Goal: Information Seeking & Learning: Compare options

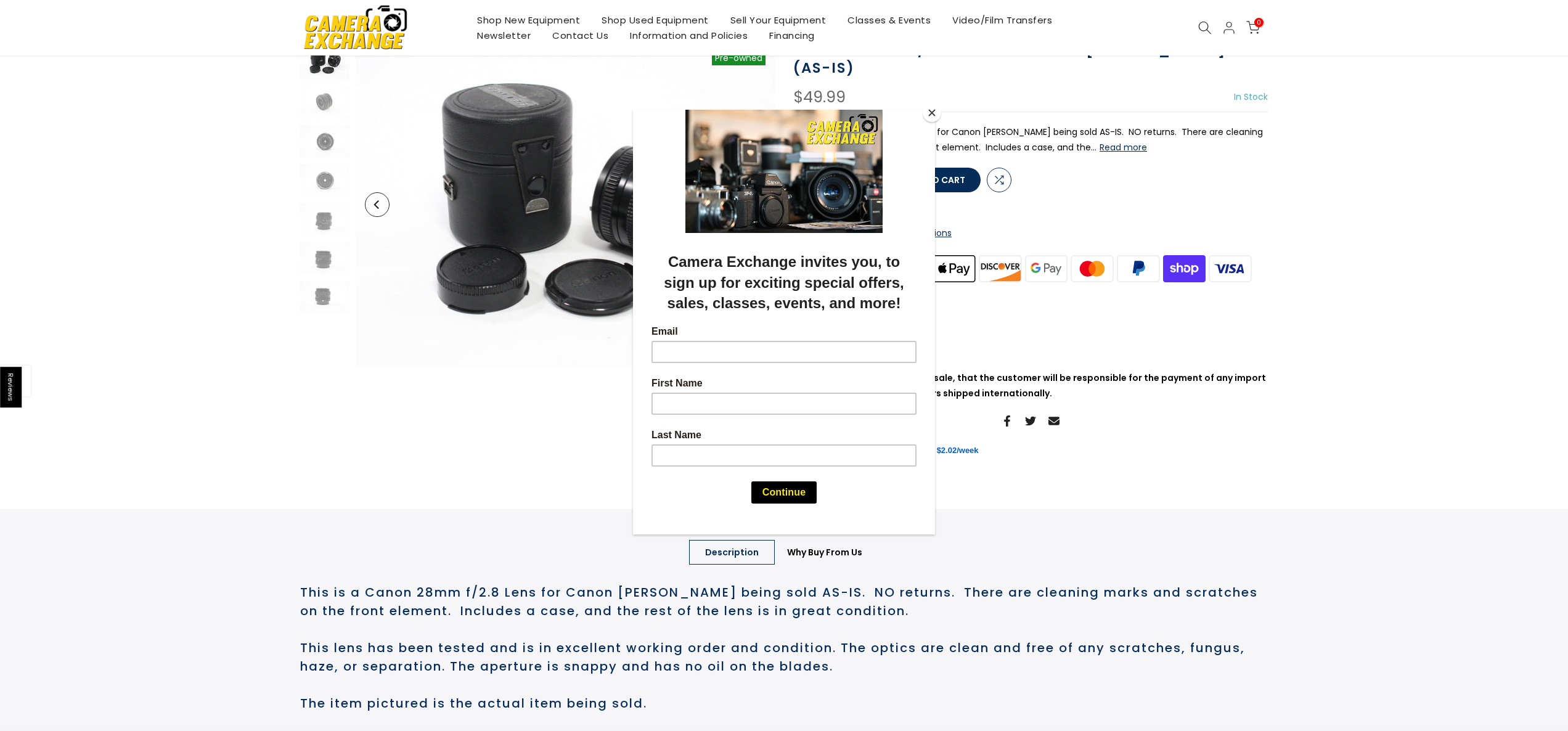
scroll to position [112, 0]
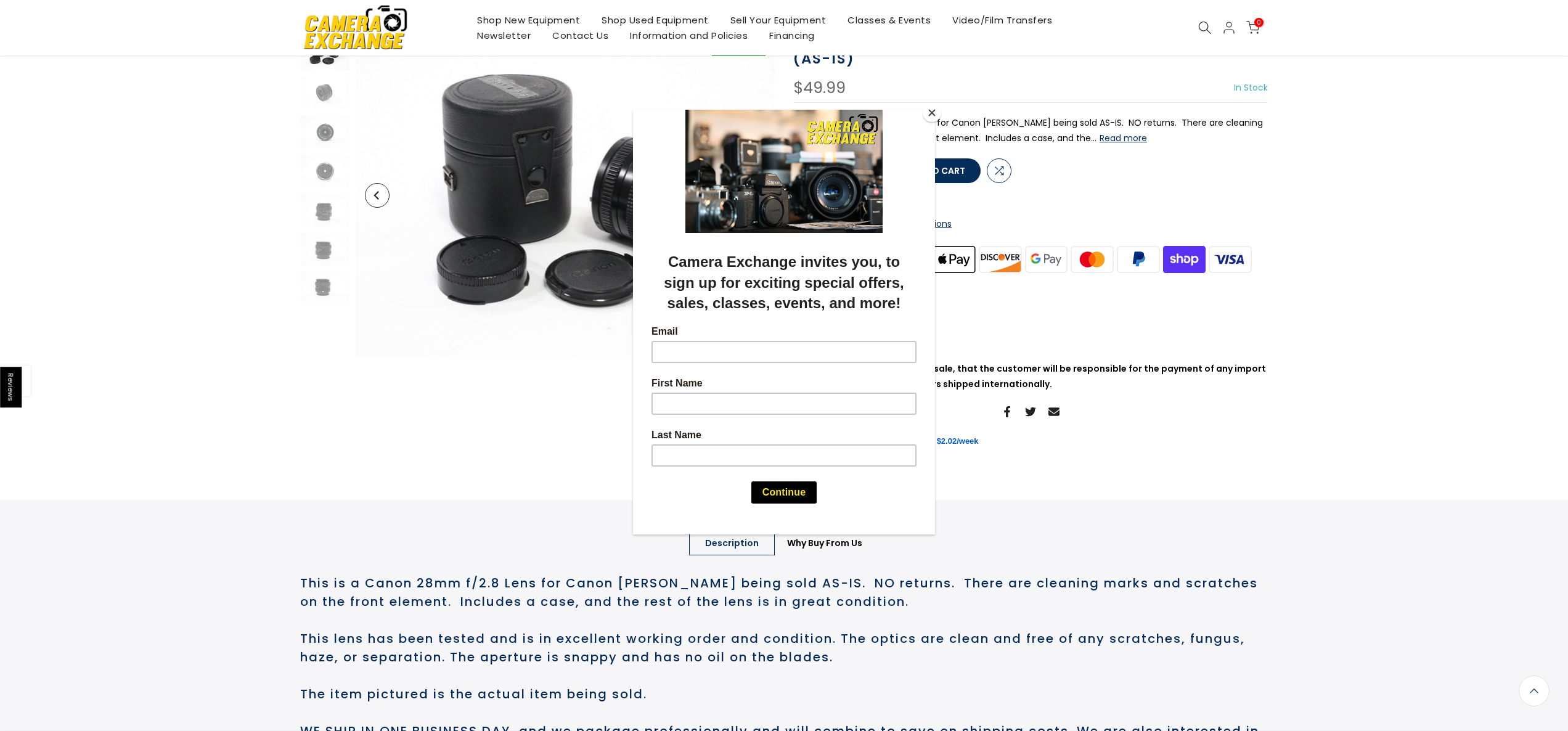
click at [929, 112] on button "Close" at bounding box center [932, 112] width 19 height 19
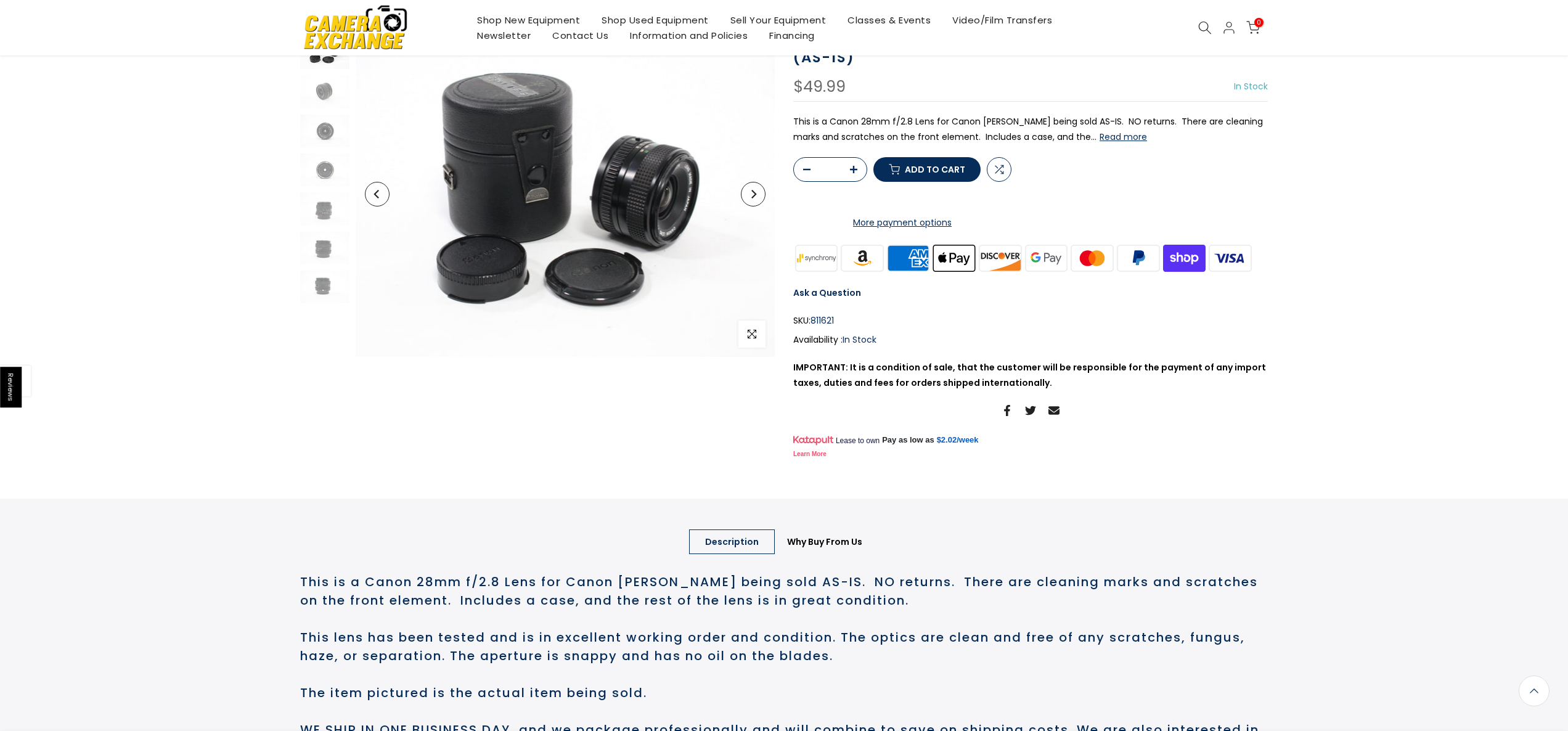
scroll to position [112, 0]
click at [1200, 26] on icon at bounding box center [1205, 28] width 14 height 14
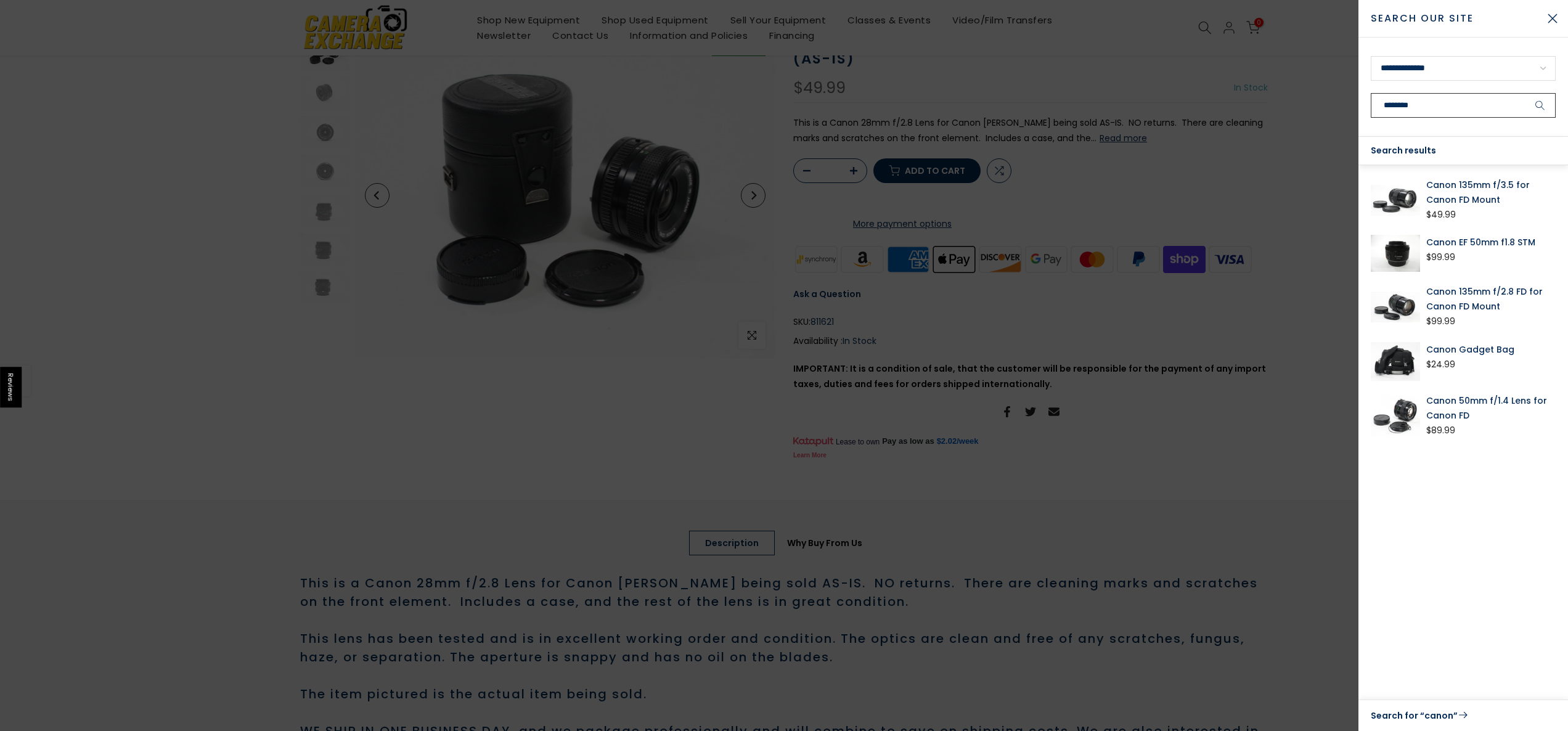
type input "********"
click at [1525, 93] on button "submit" at bounding box center [1540, 105] width 31 height 24
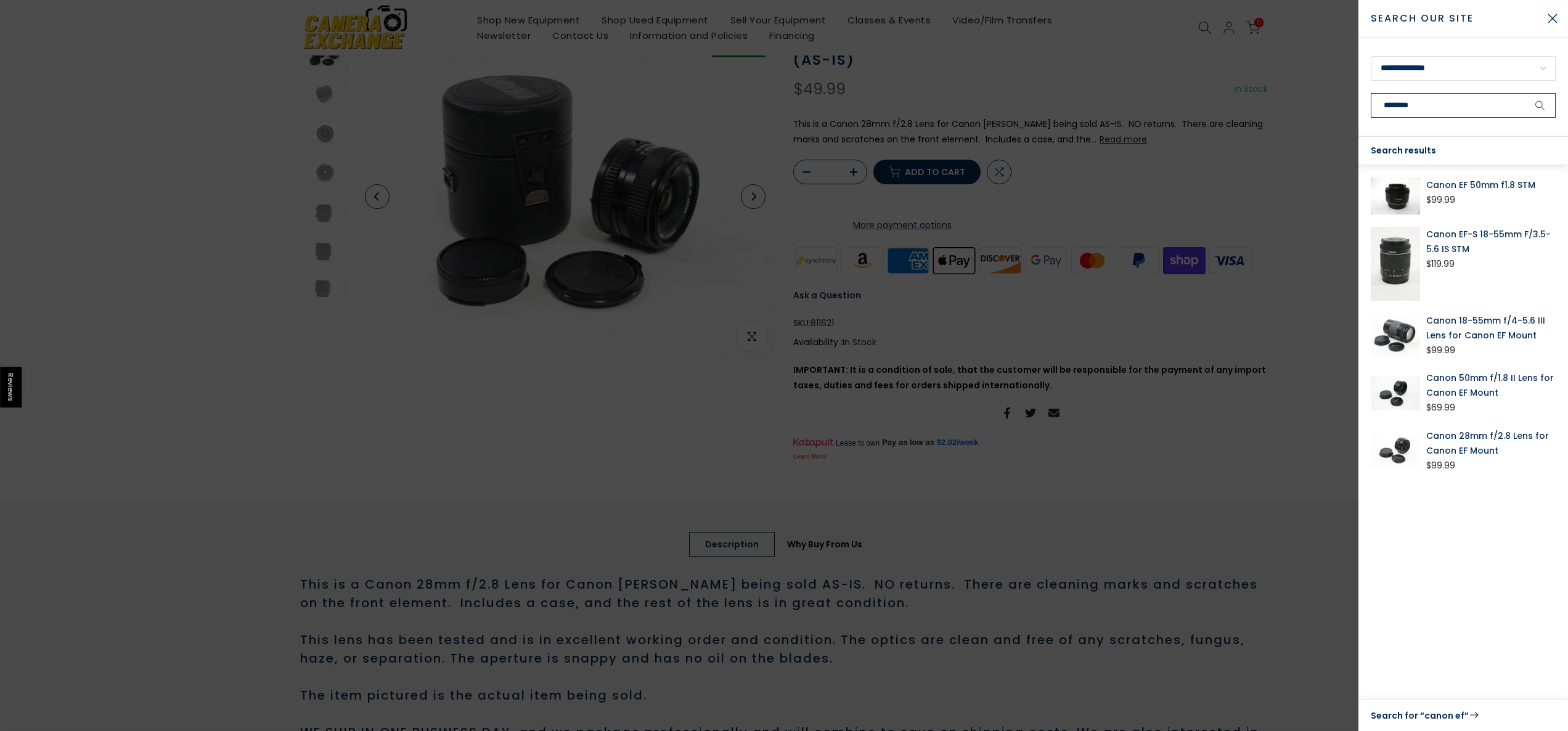
scroll to position [112, 0]
click at [1329, 14] on div at bounding box center [784, 365] width 1568 height 731
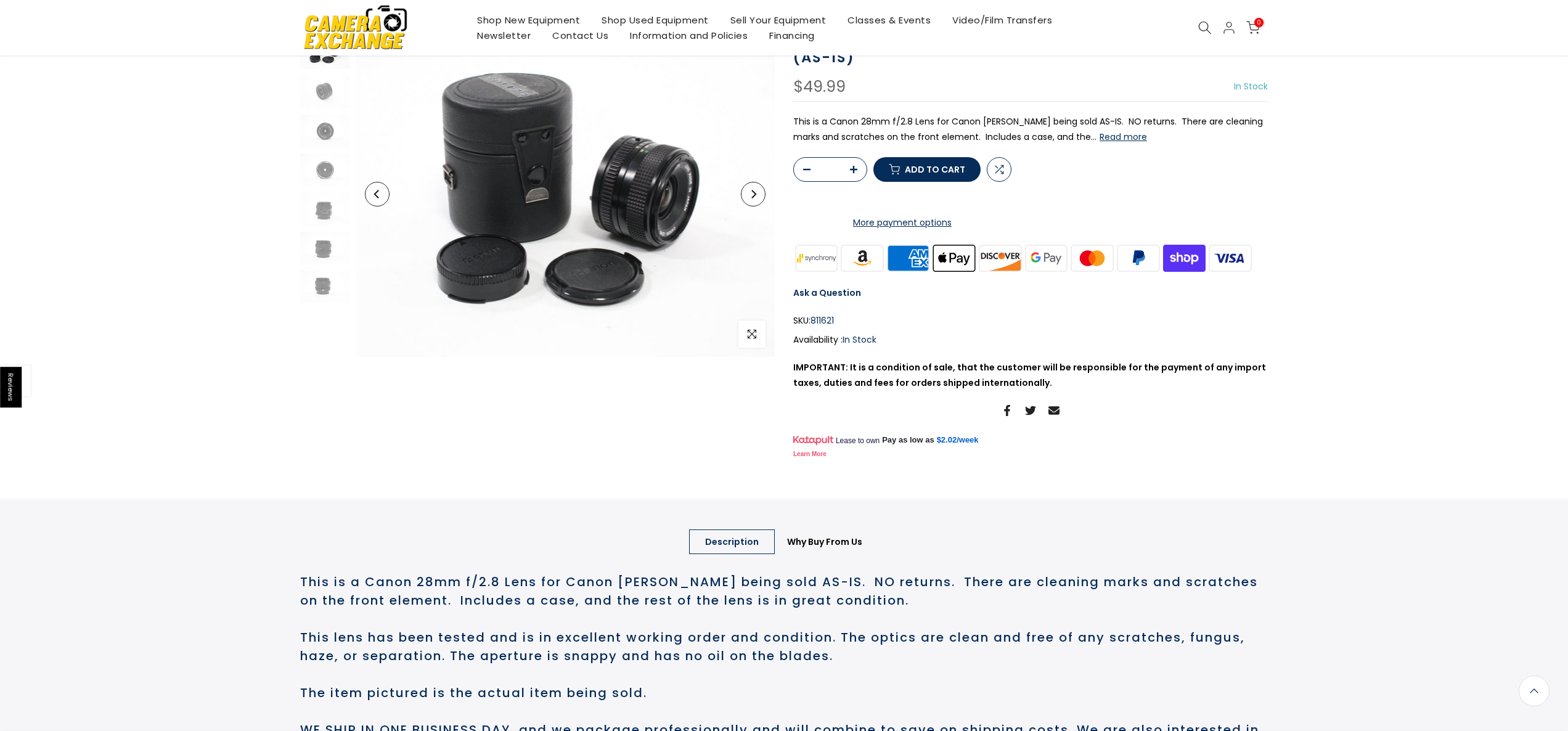
scroll to position [112, 0]
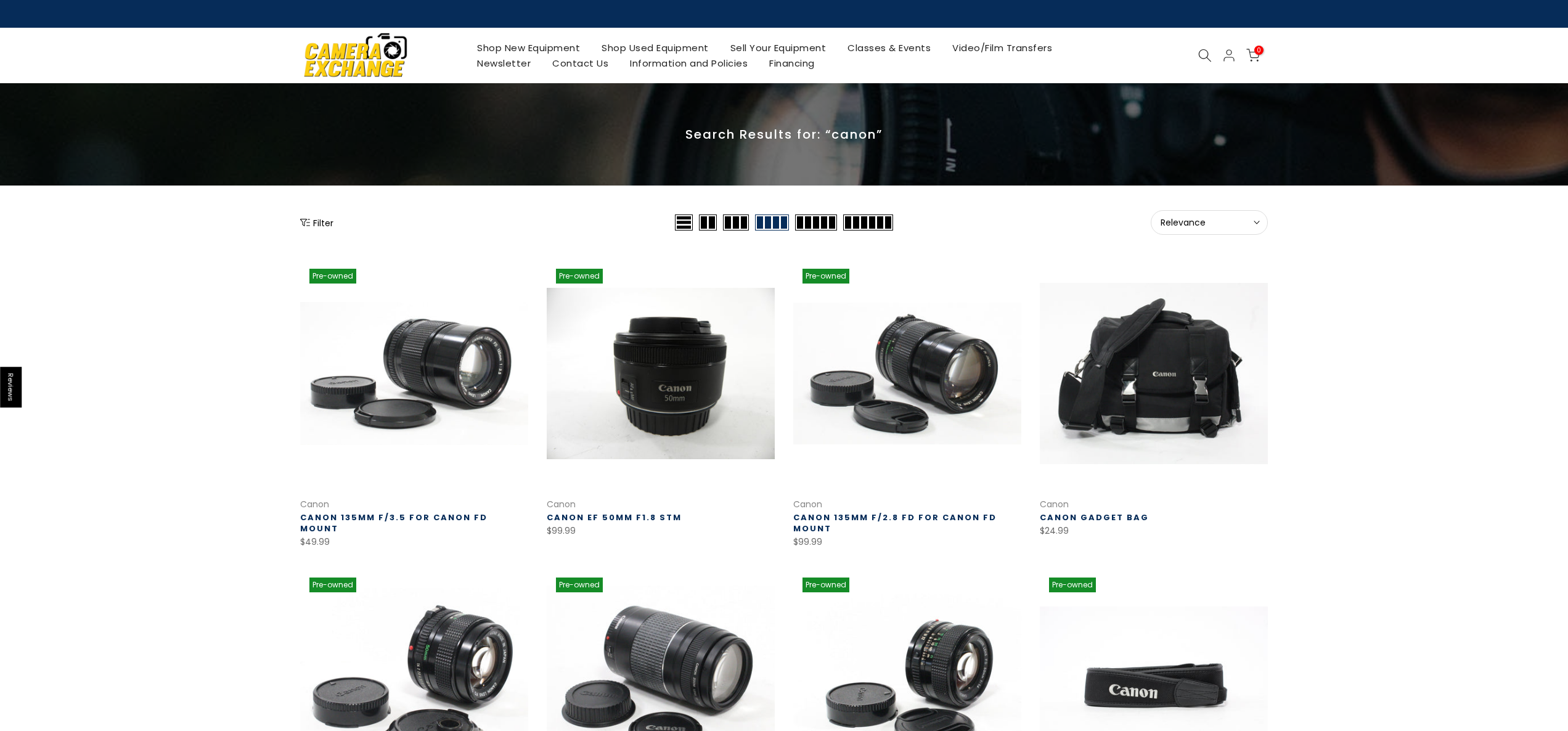
click at [1206, 53] on icon at bounding box center [1205, 55] width 14 height 14
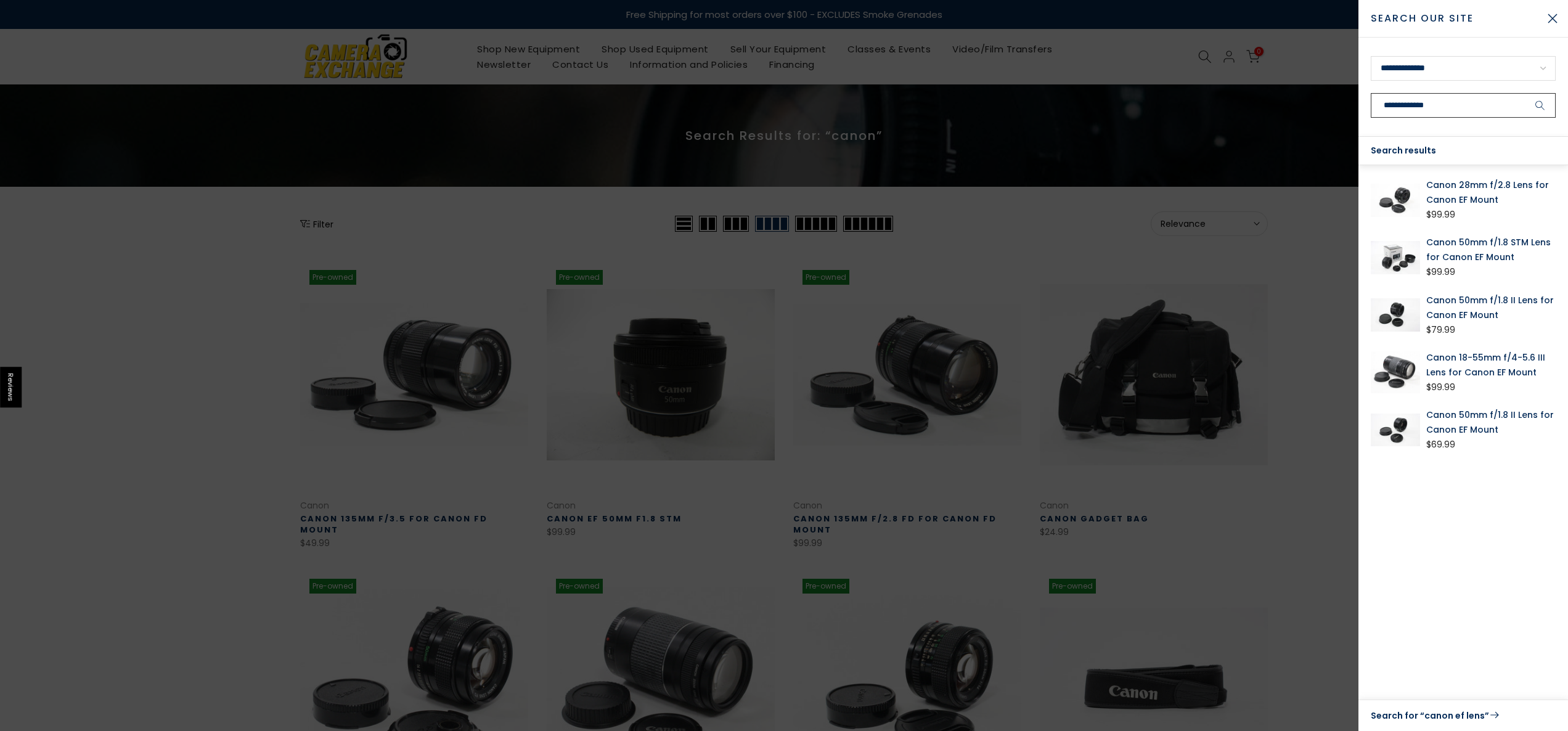
type input "**********"
click at [1525, 93] on button "submit" at bounding box center [1540, 105] width 31 height 24
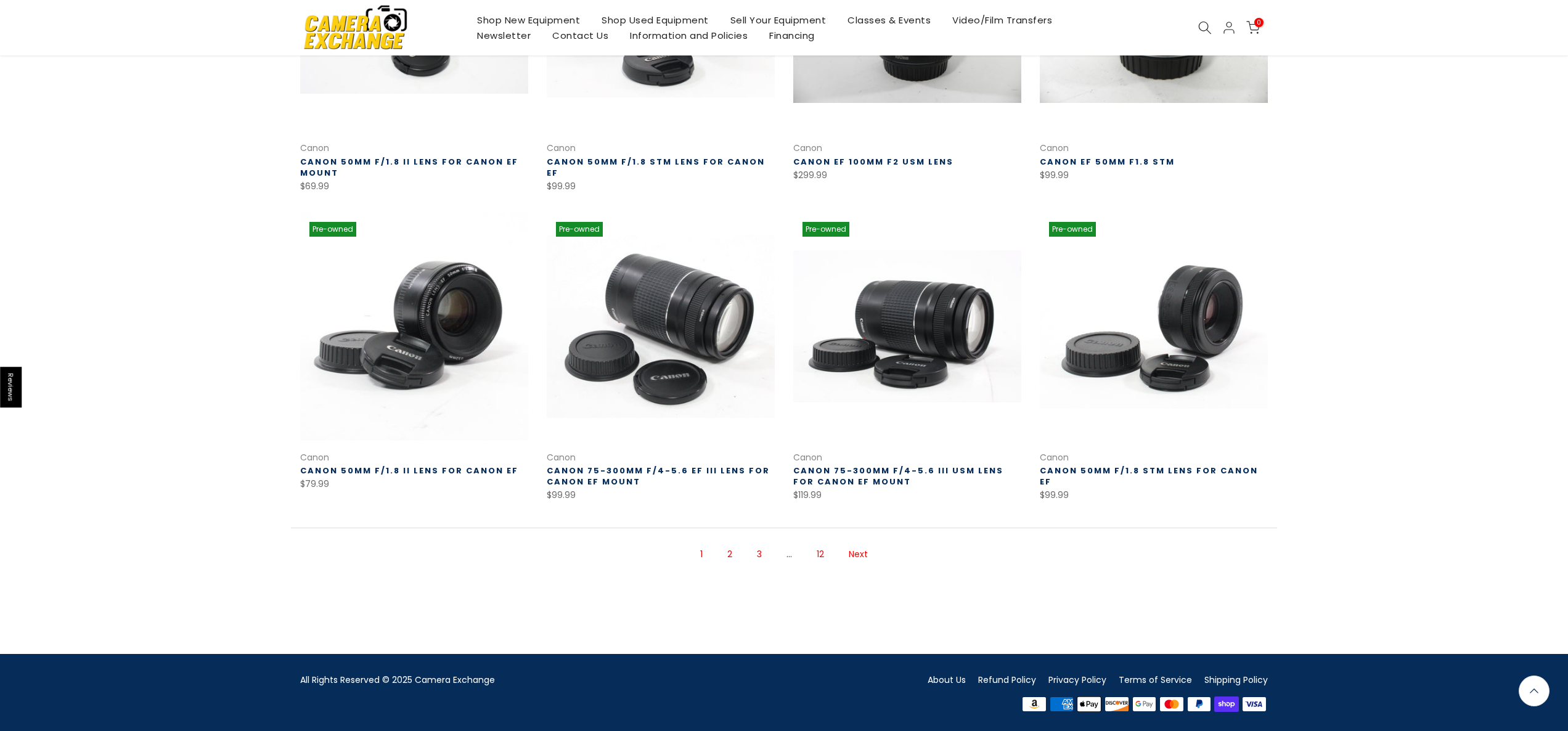
scroll to position [667, 0]
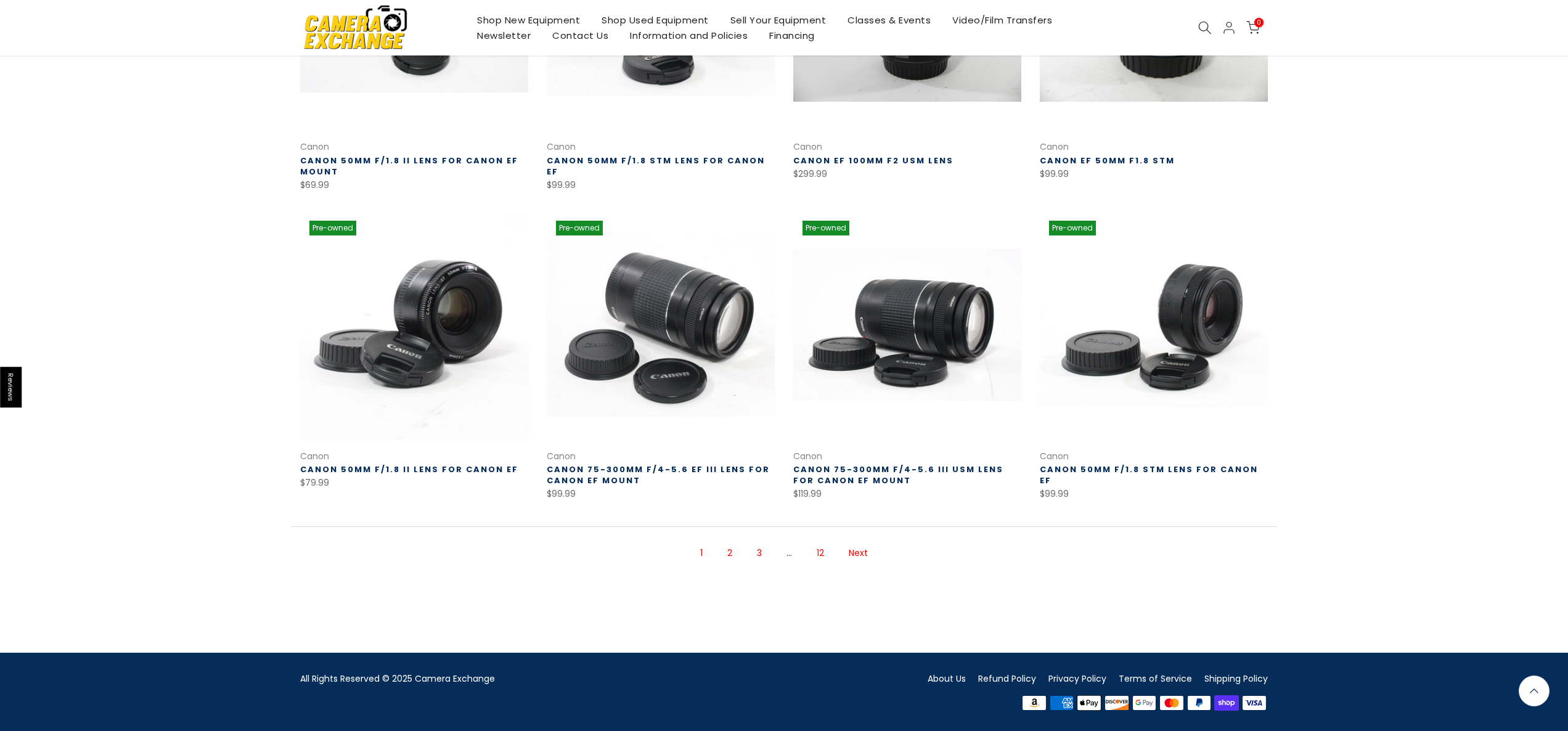
click at [862, 551] on link "Next" at bounding box center [858, 553] width 32 height 21
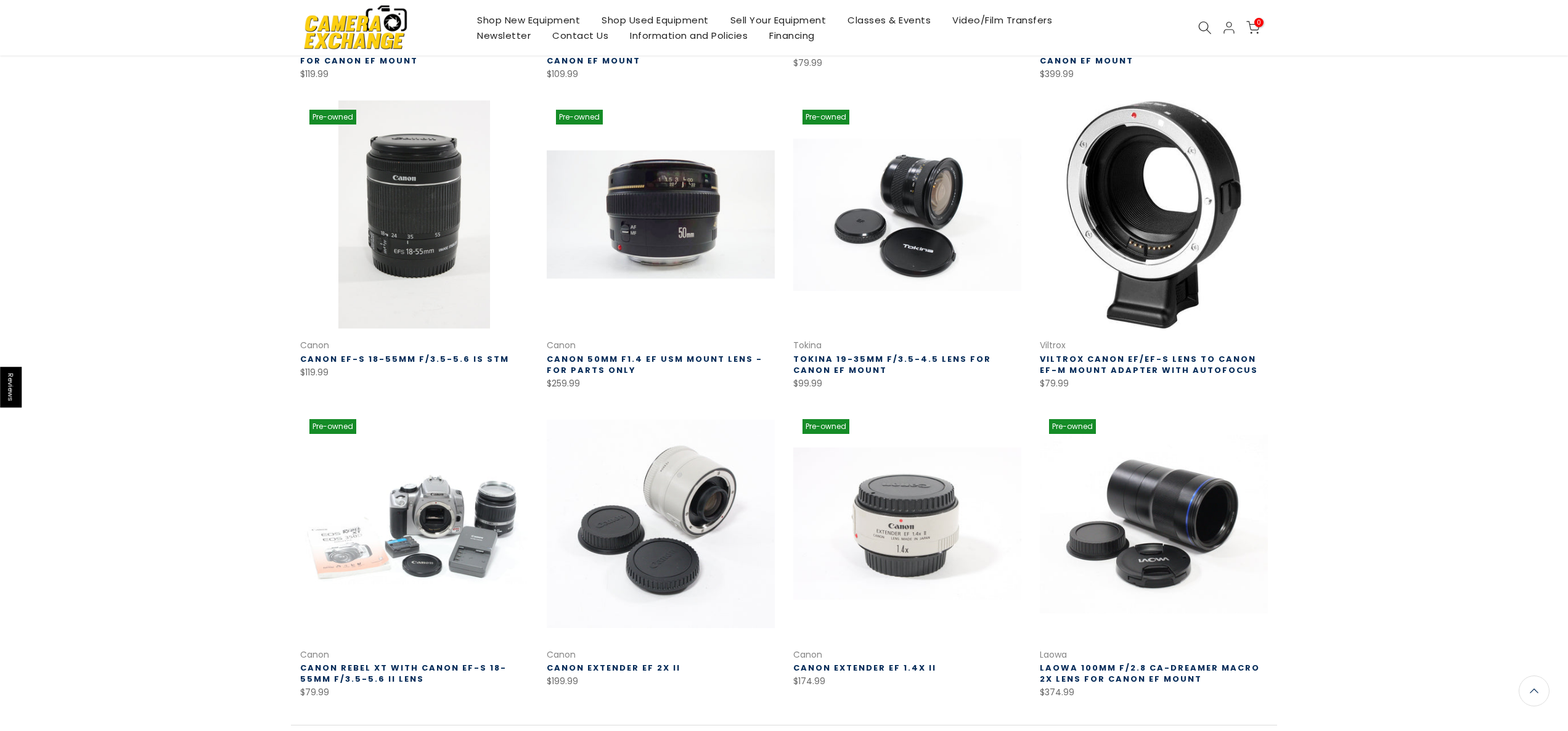
scroll to position [469, 0]
click at [890, 356] on link "Tokina 19-35mm f/3.5-4.5 Lens for Canon EF Mount" at bounding box center [892, 365] width 198 height 23
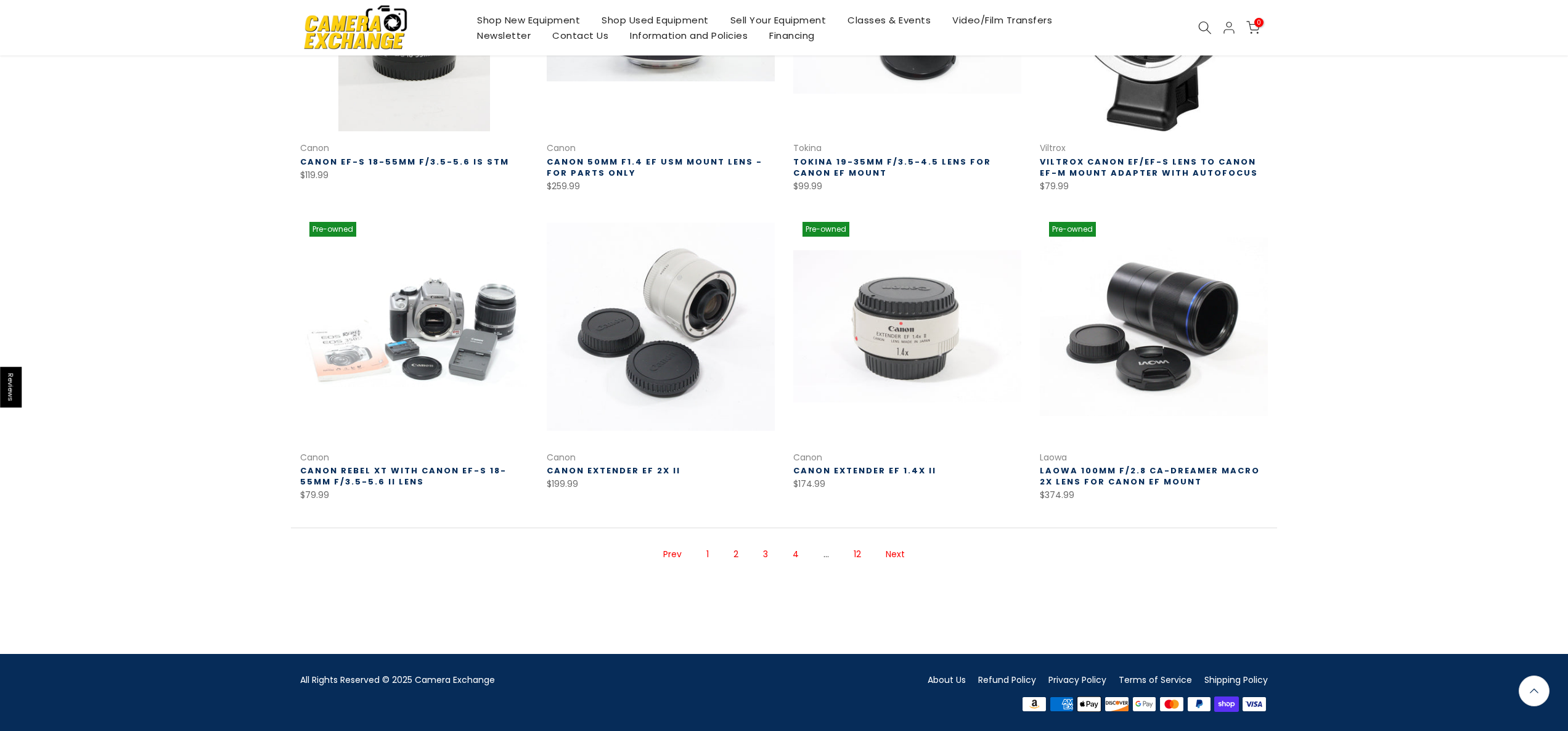
scroll to position [667, 0]
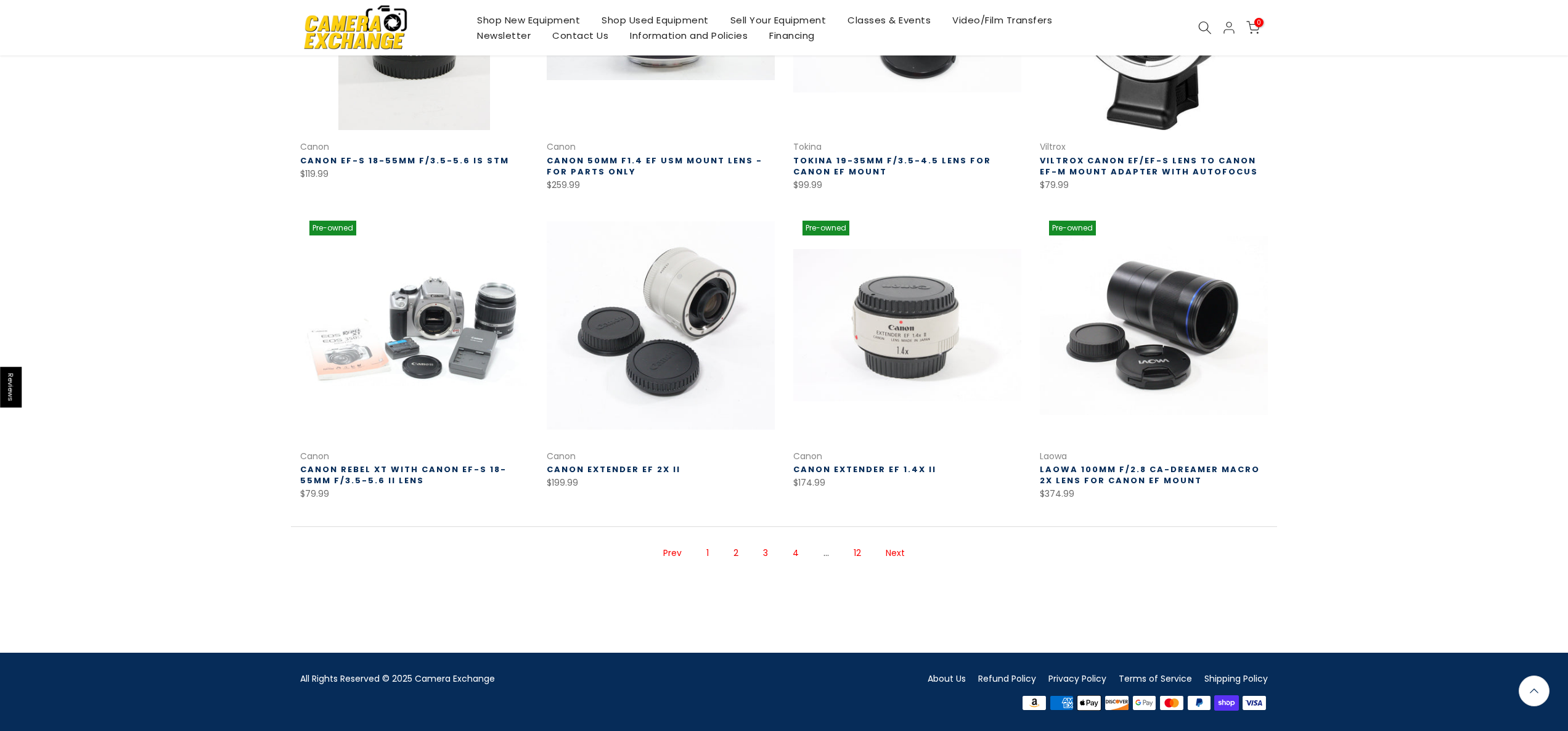
click at [897, 551] on link "Next" at bounding box center [895, 553] width 32 height 21
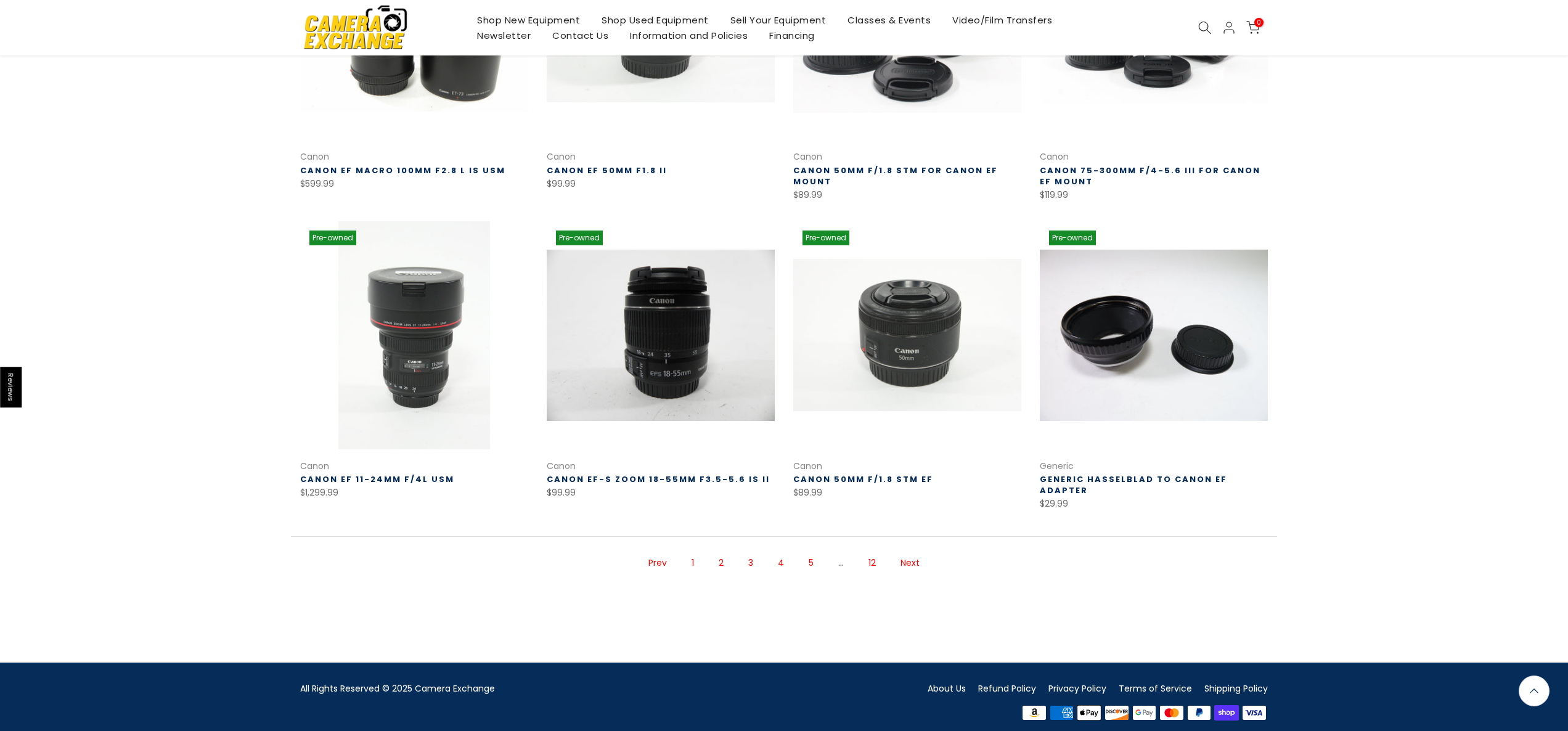
scroll to position [645, 0]
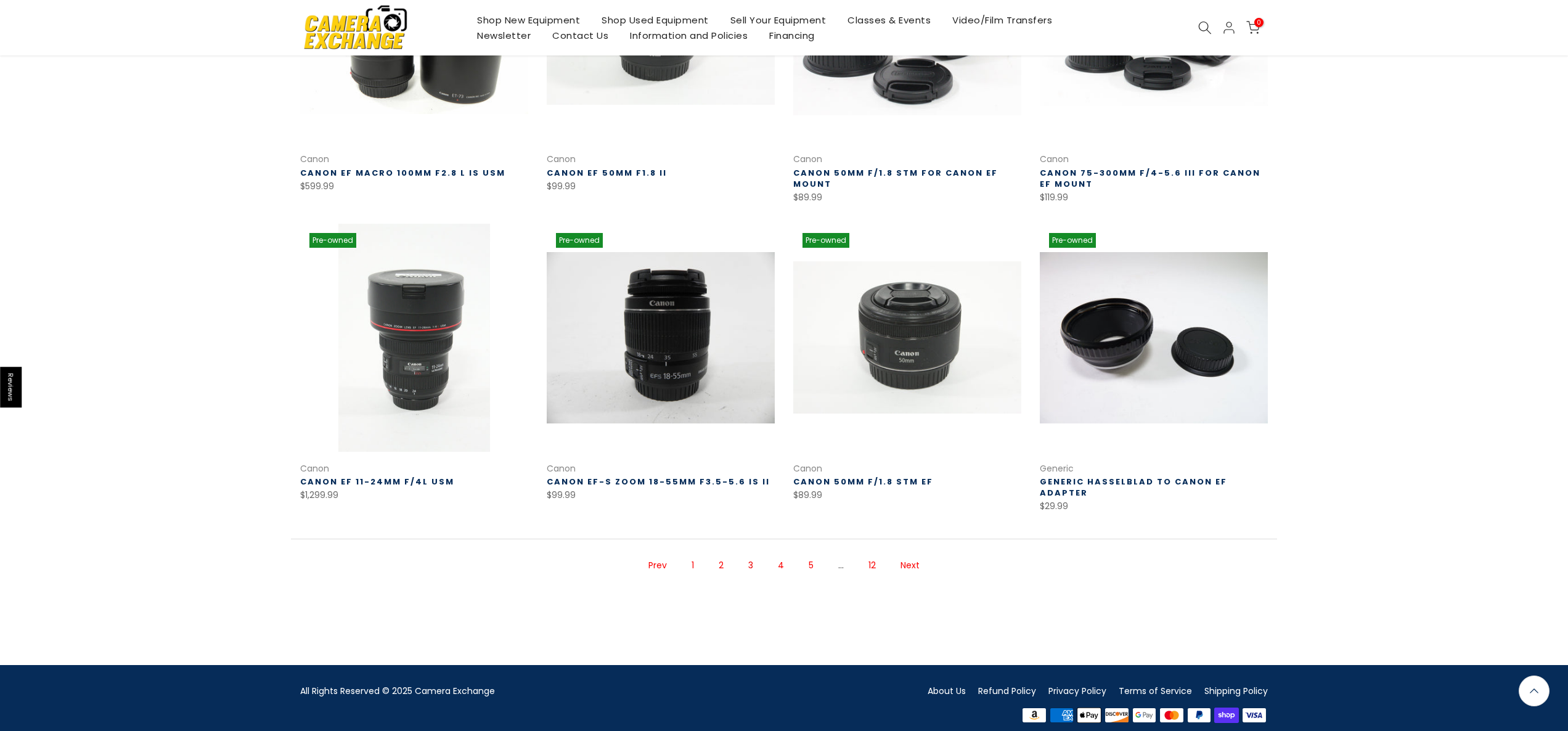
click at [911, 557] on link "Next" at bounding box center [910, 566] width 32 height 21
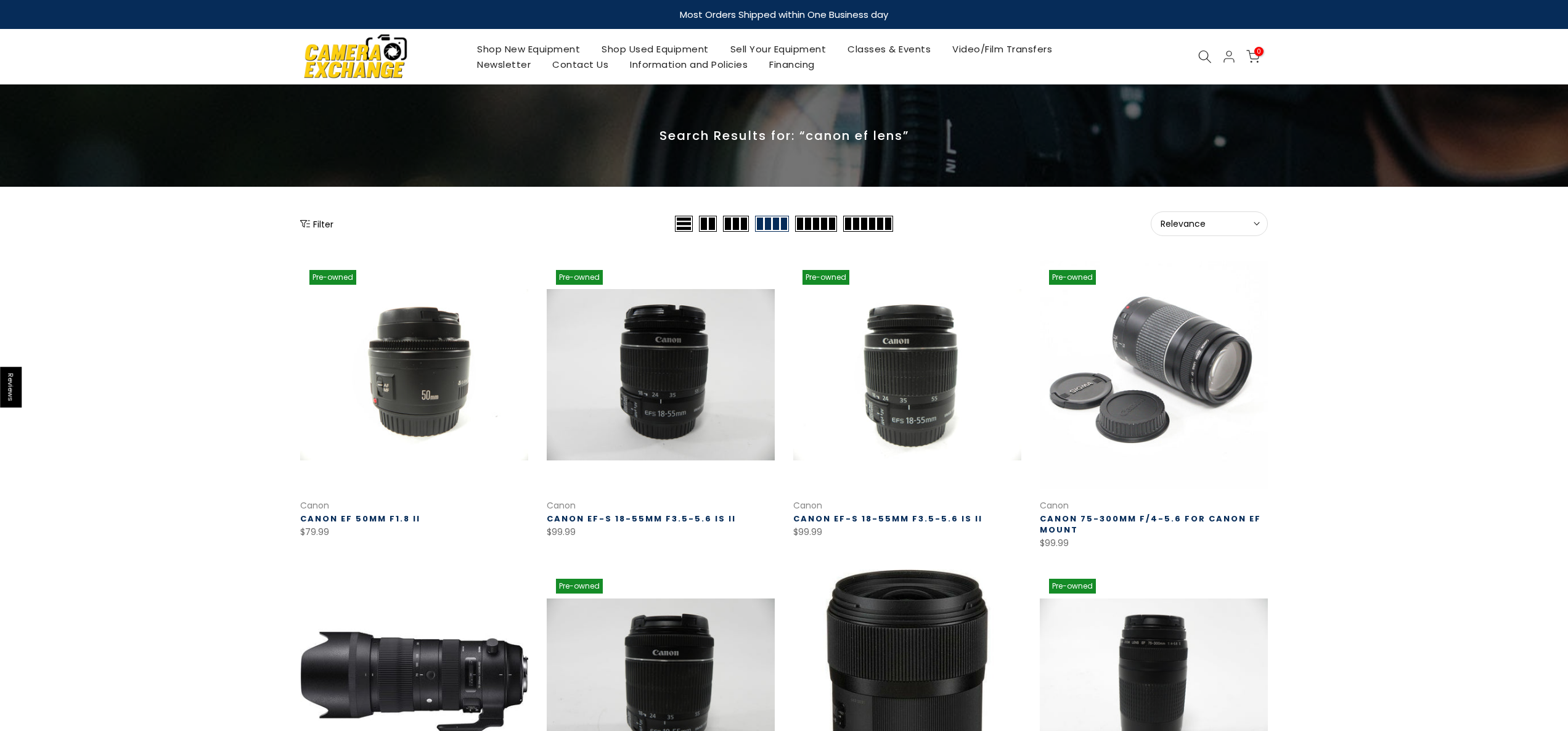
click at [1200, 54] on icon at bounding box center [1205, 56] width 14 height 14
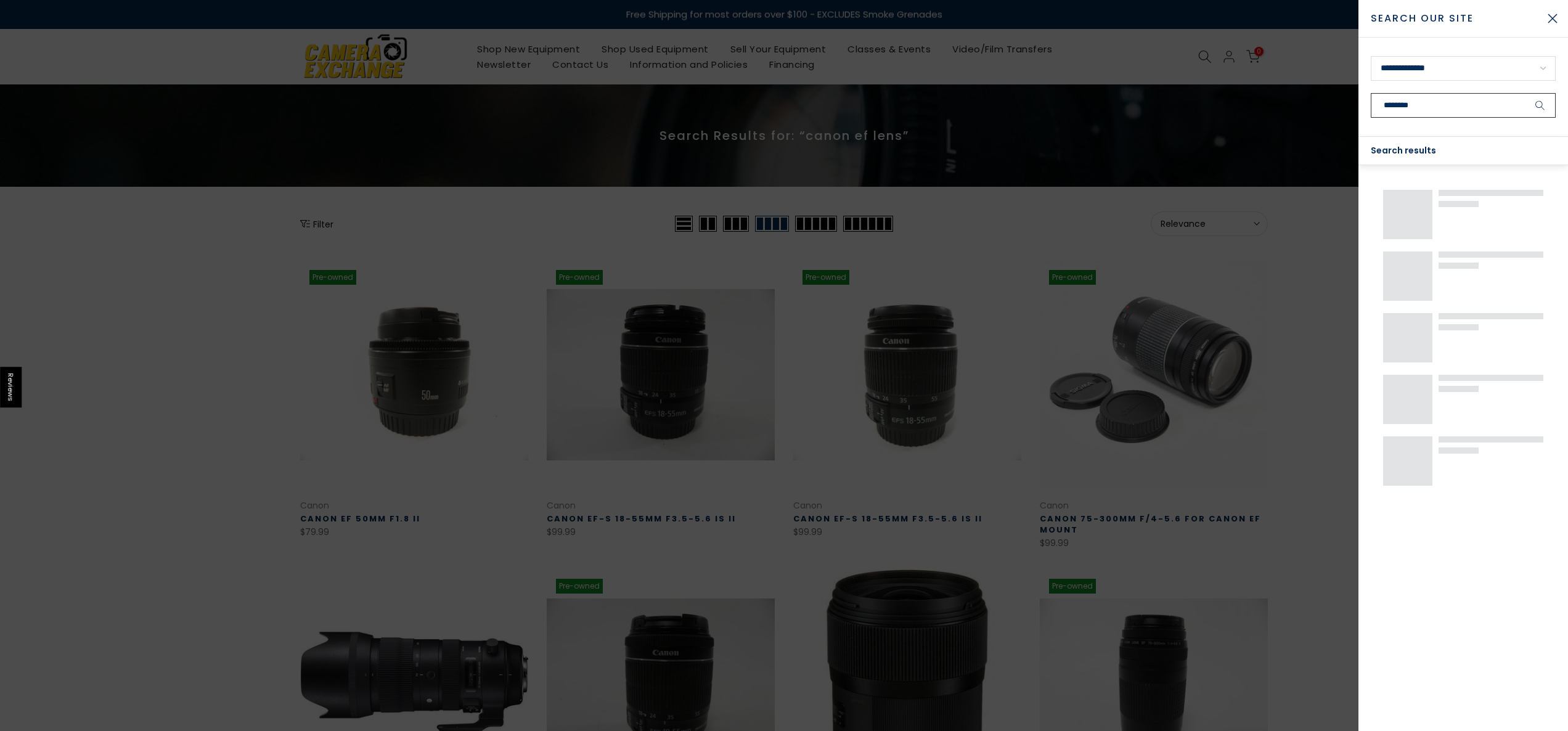
type input "********"
click at [1525, 93] on button "submit" at bounding box center [1540, 105] width 31 height 24
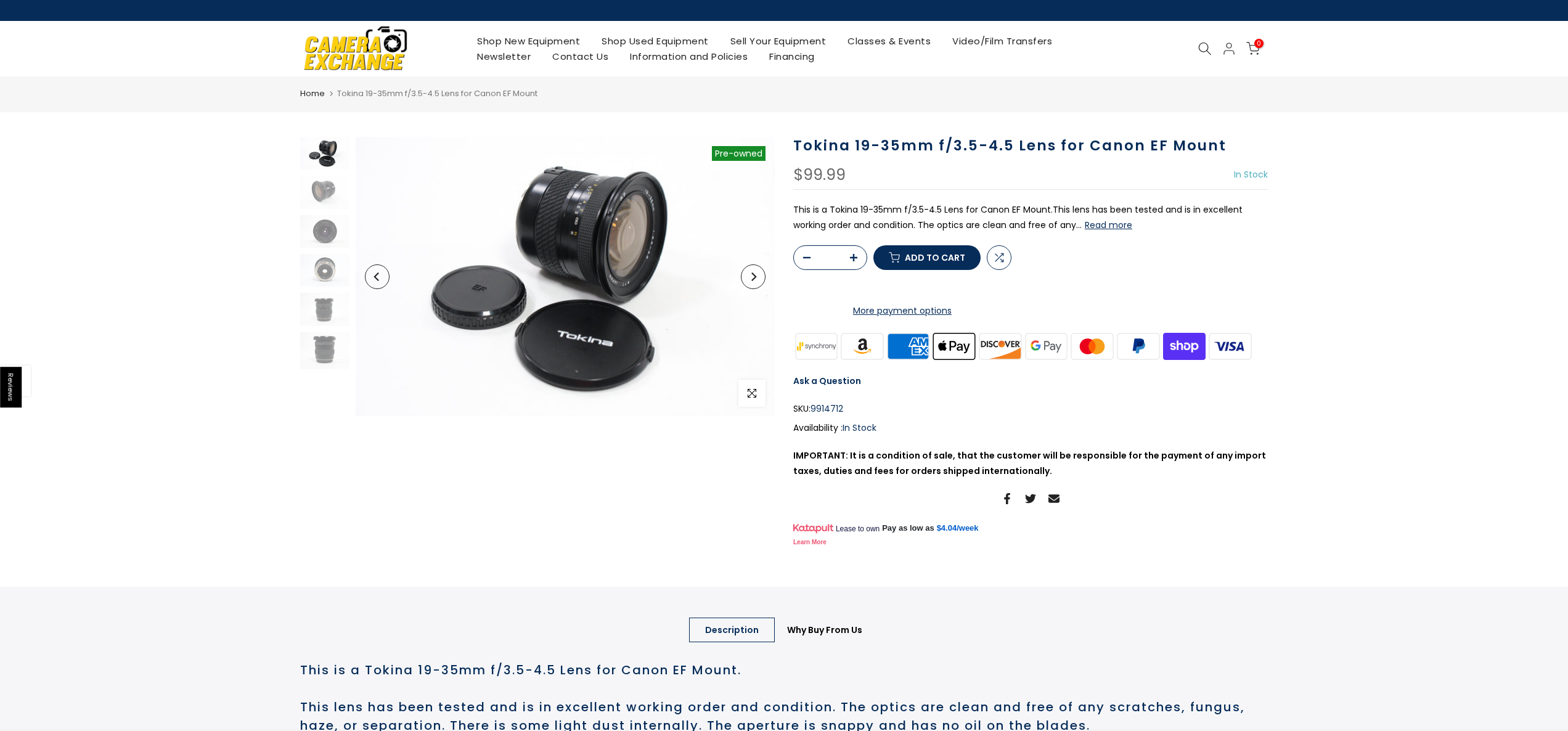
scroll to position [4, 0]
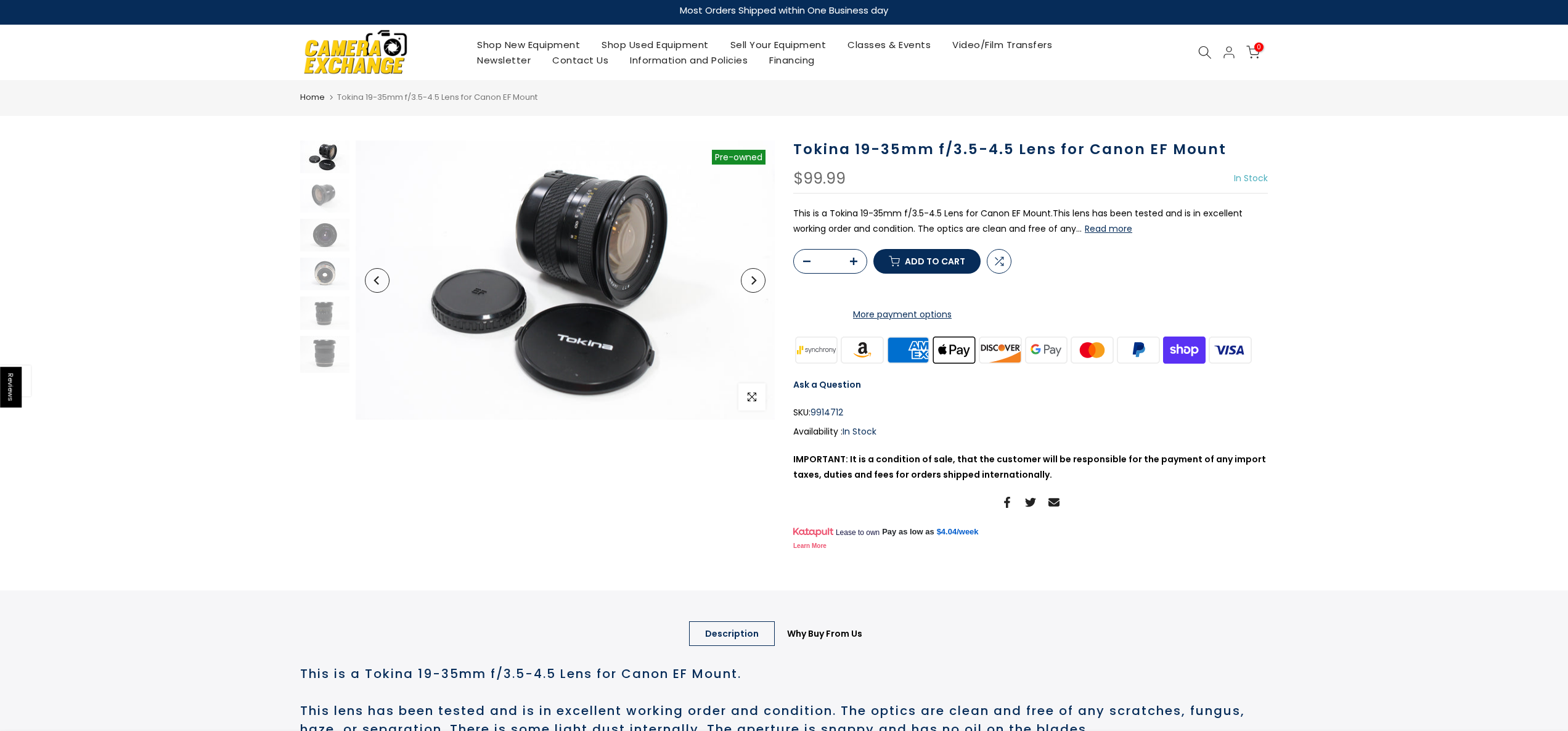
click at [752, 283] on icon "Next" at bounding box center [753, 280] width 5 height 9
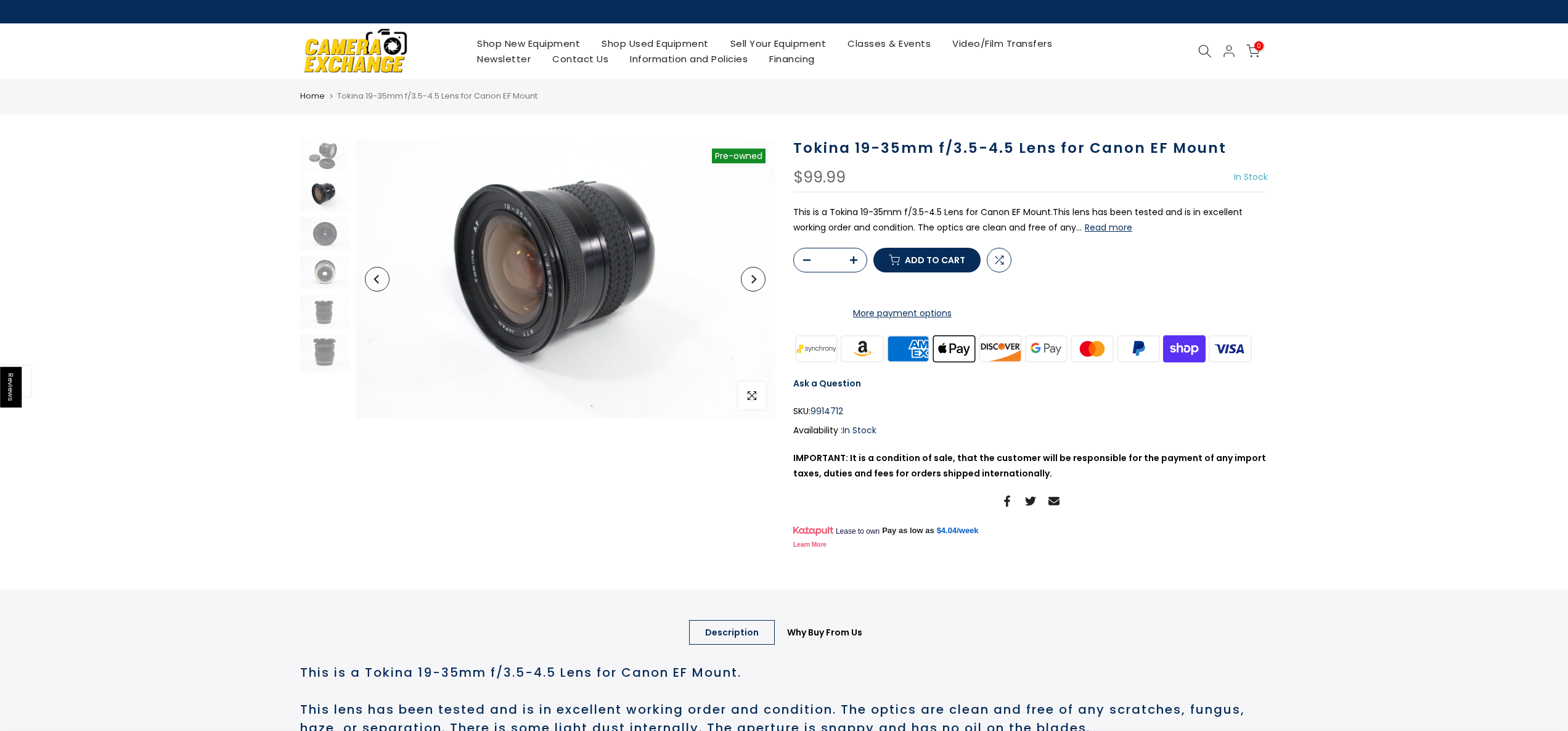
click at [752, 283] on icon "Next" at bounding box center [753, 279] width 9 height 9
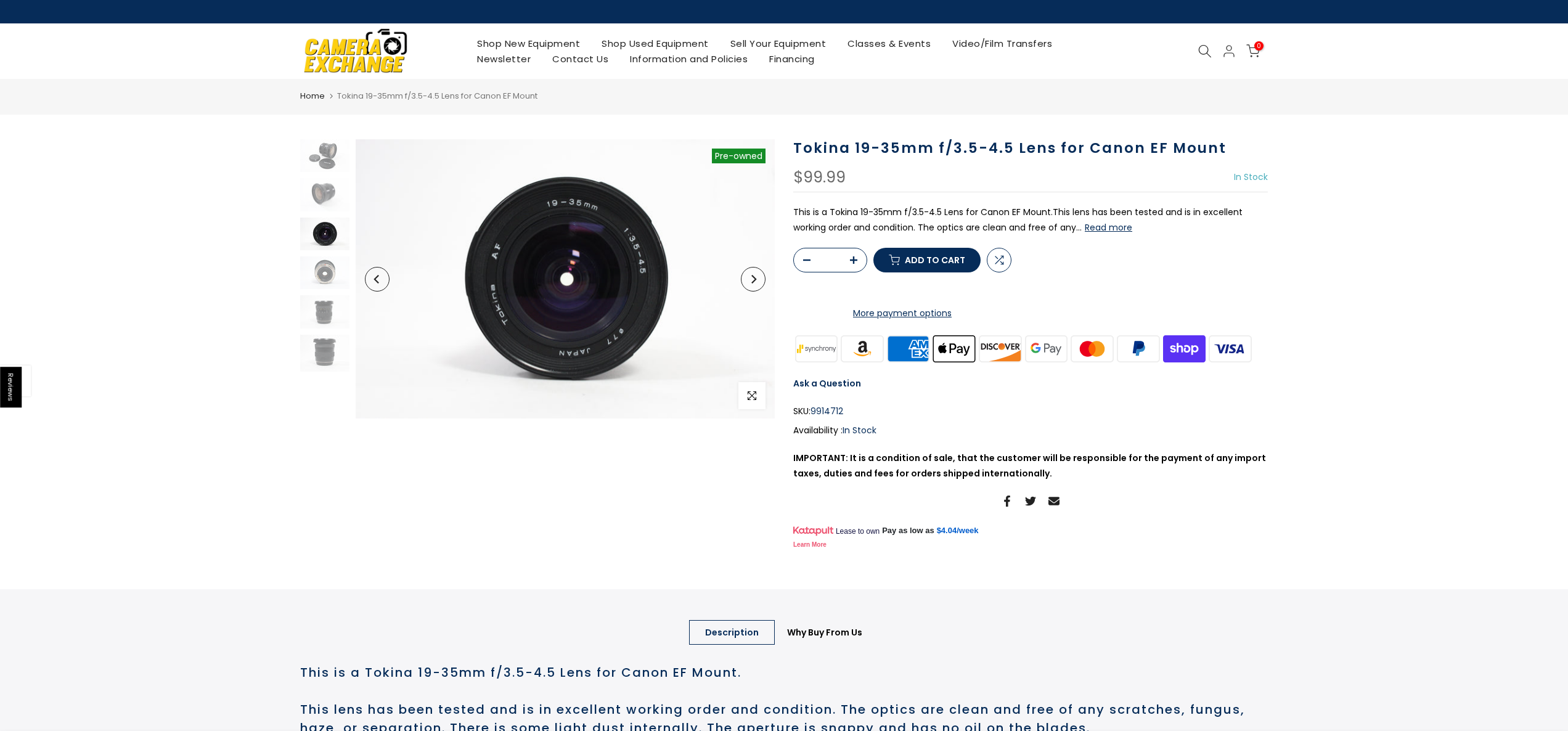
click at [752, 283] on icon "Next" at bounding box center [753, 279] width 9 height 9
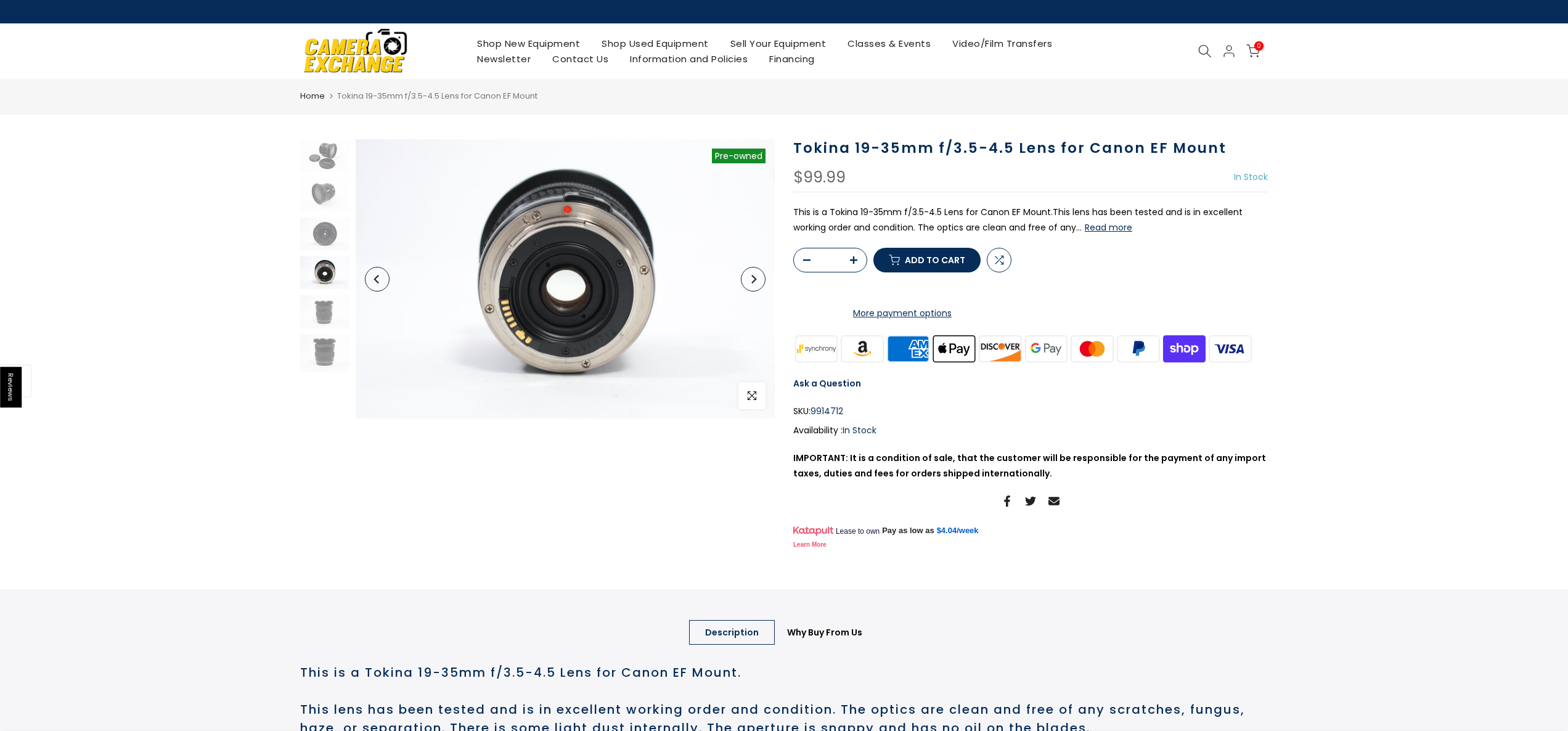
click at [752, 283] on icon "Next" at bounding box center [753, 279] width 9 height 9
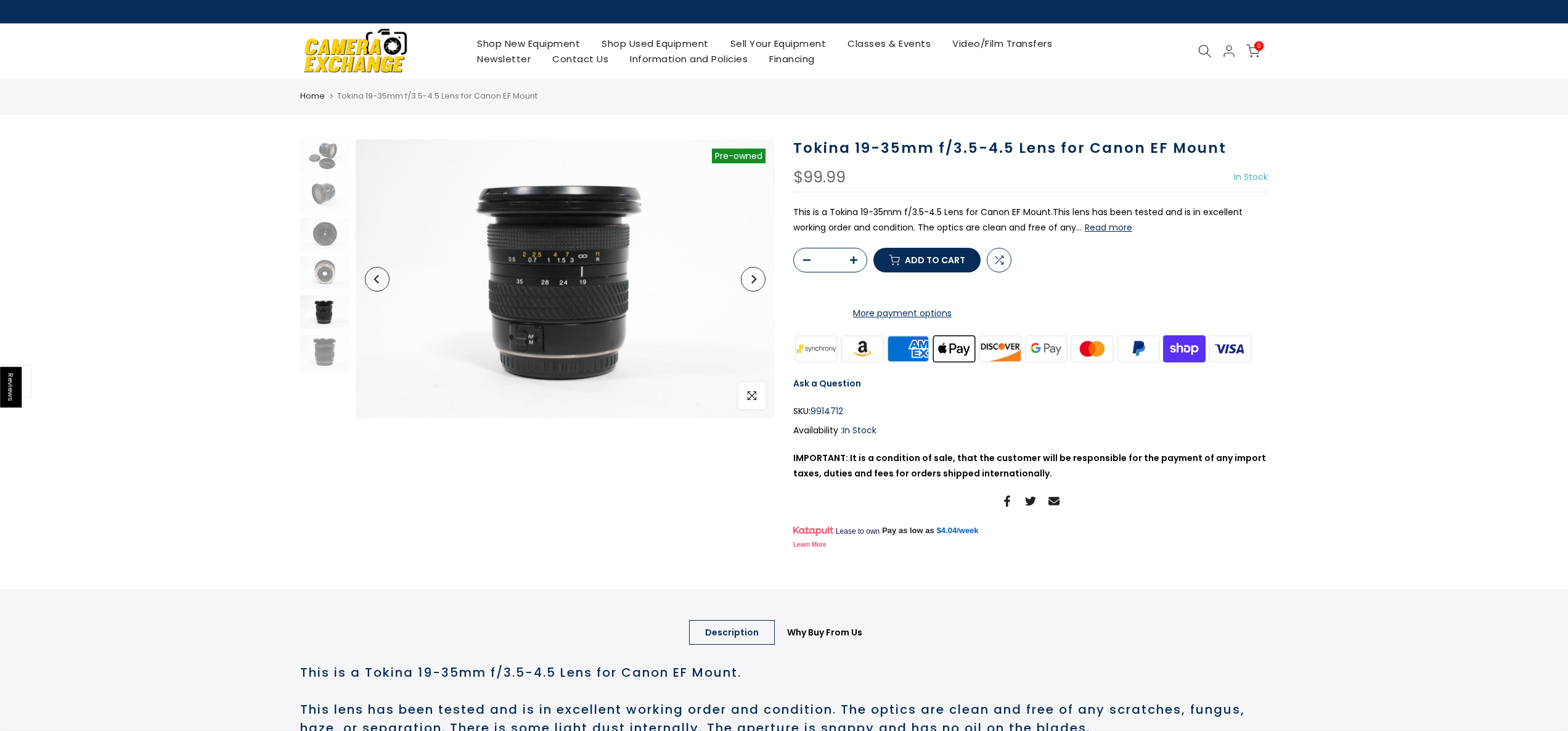
click at [752, 283] on icon "Next" at bounding box center [753, 279] width 9 height 9
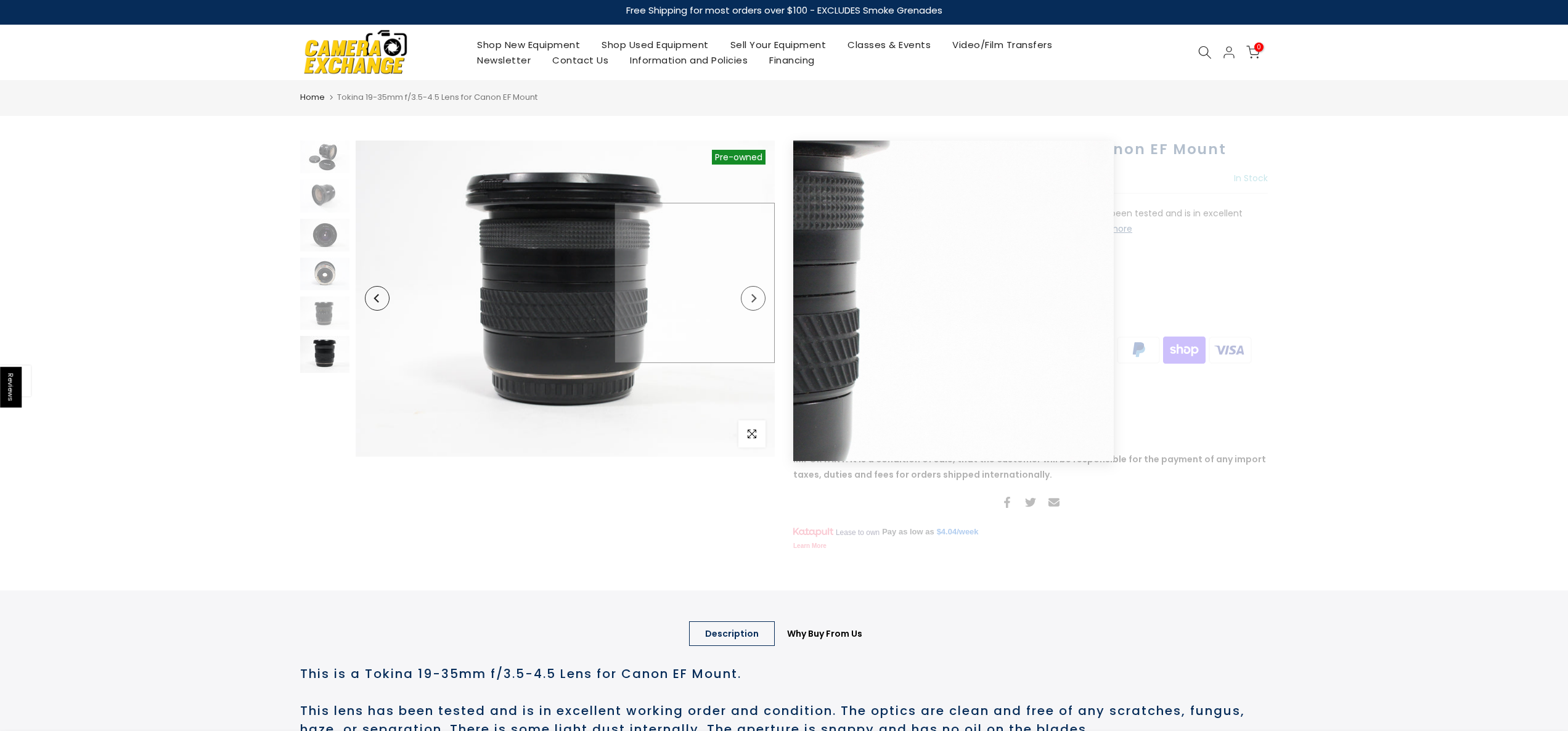
click at [752, 283] on img at bounding box center [565, 299] width 419 height 316
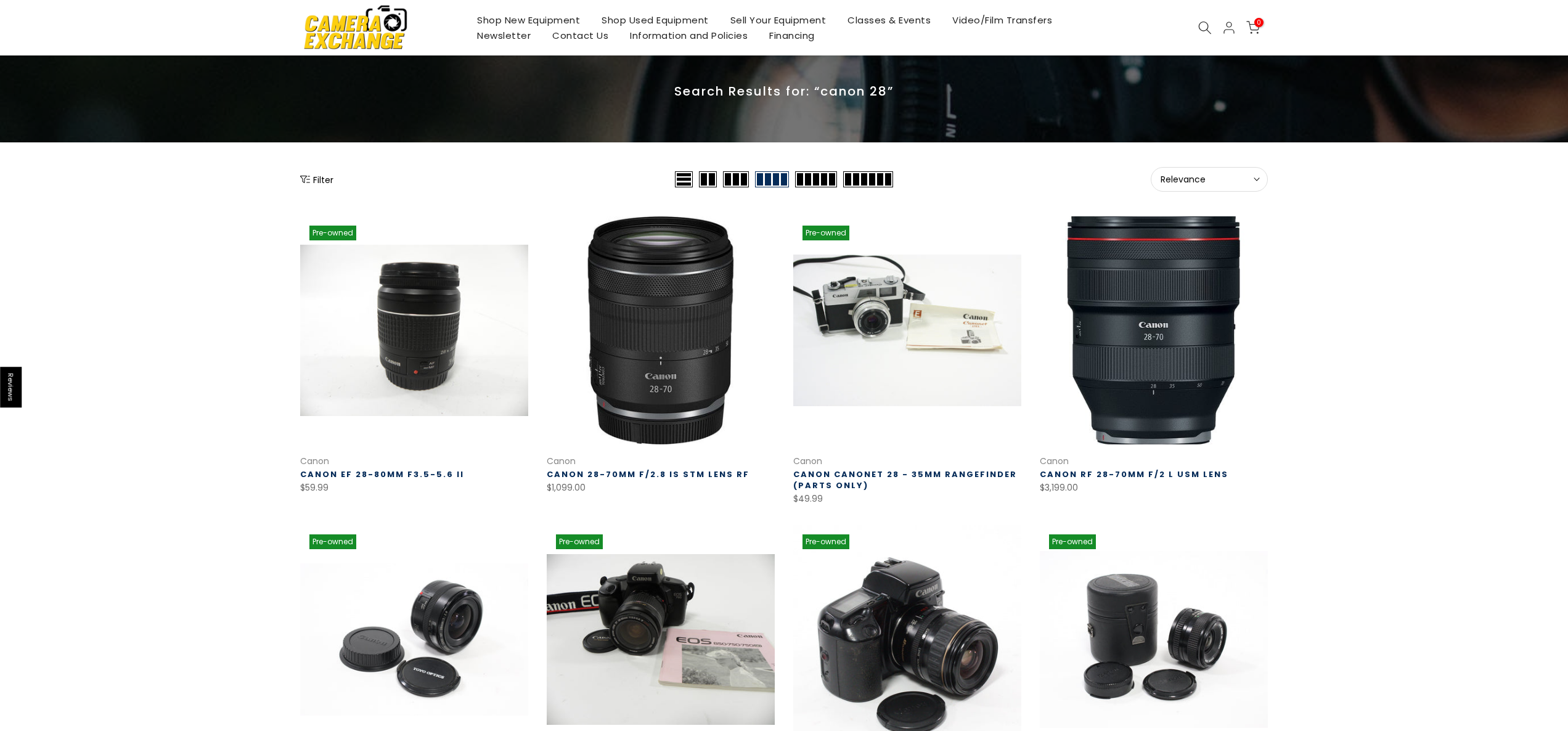
scroll to position [46, 0]
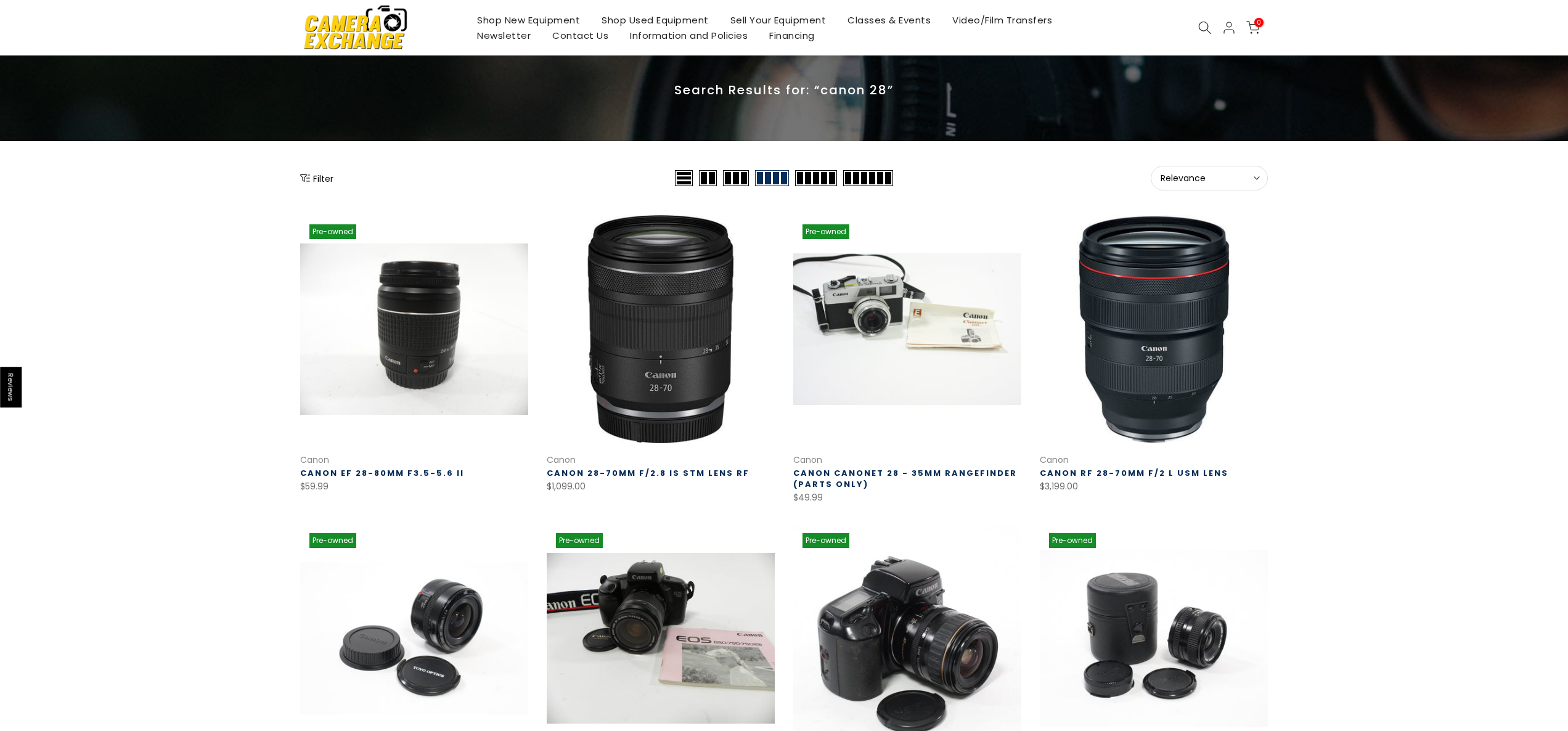
click at [398, 469] on link "Canon EF 28-80mm f3.5-5.6 II" at bounding box center [381, 473] width 164 height 11
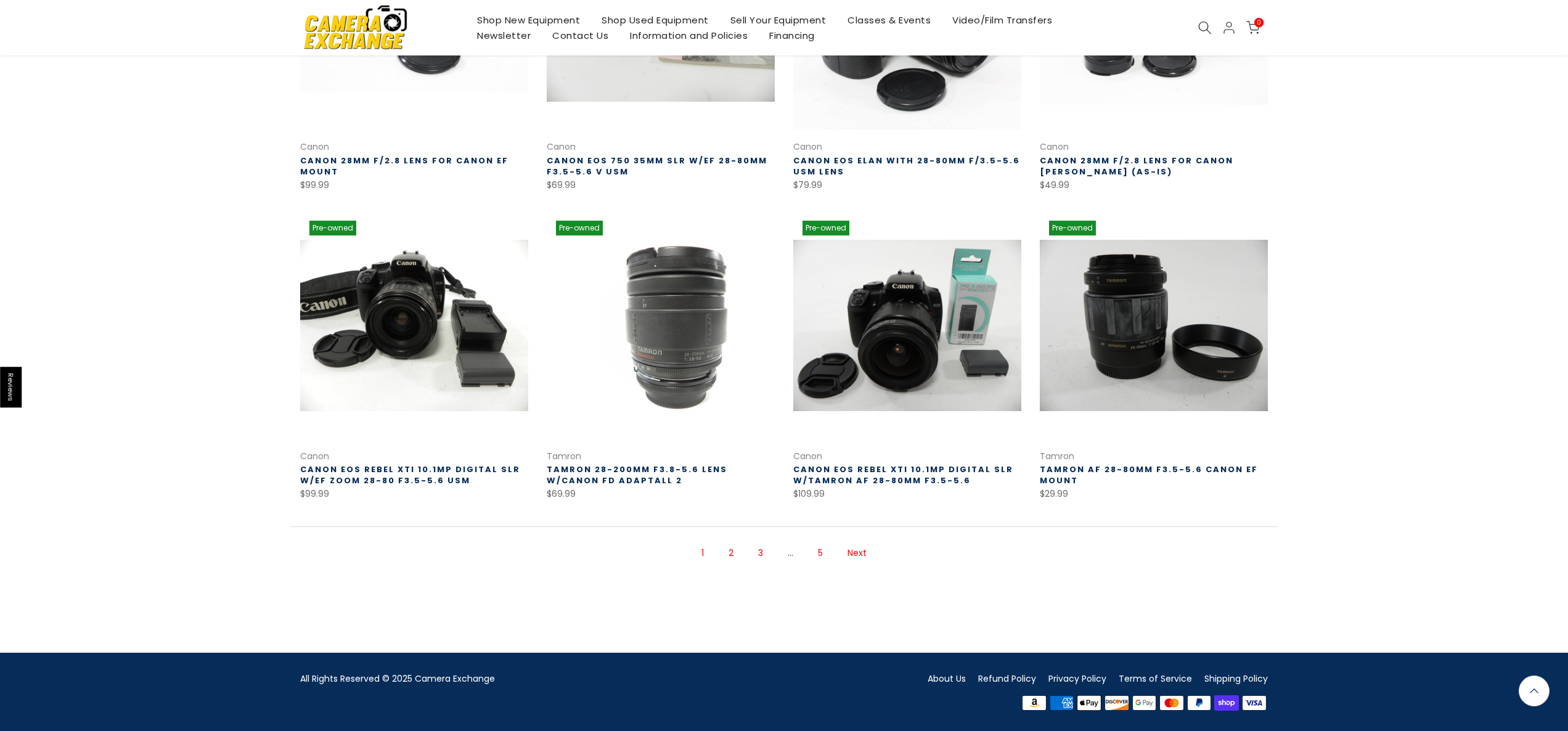
scroll to position [667, 0]
click at [858, 549] on link "Next" at bounding box center [857, 553] width 32 height 21
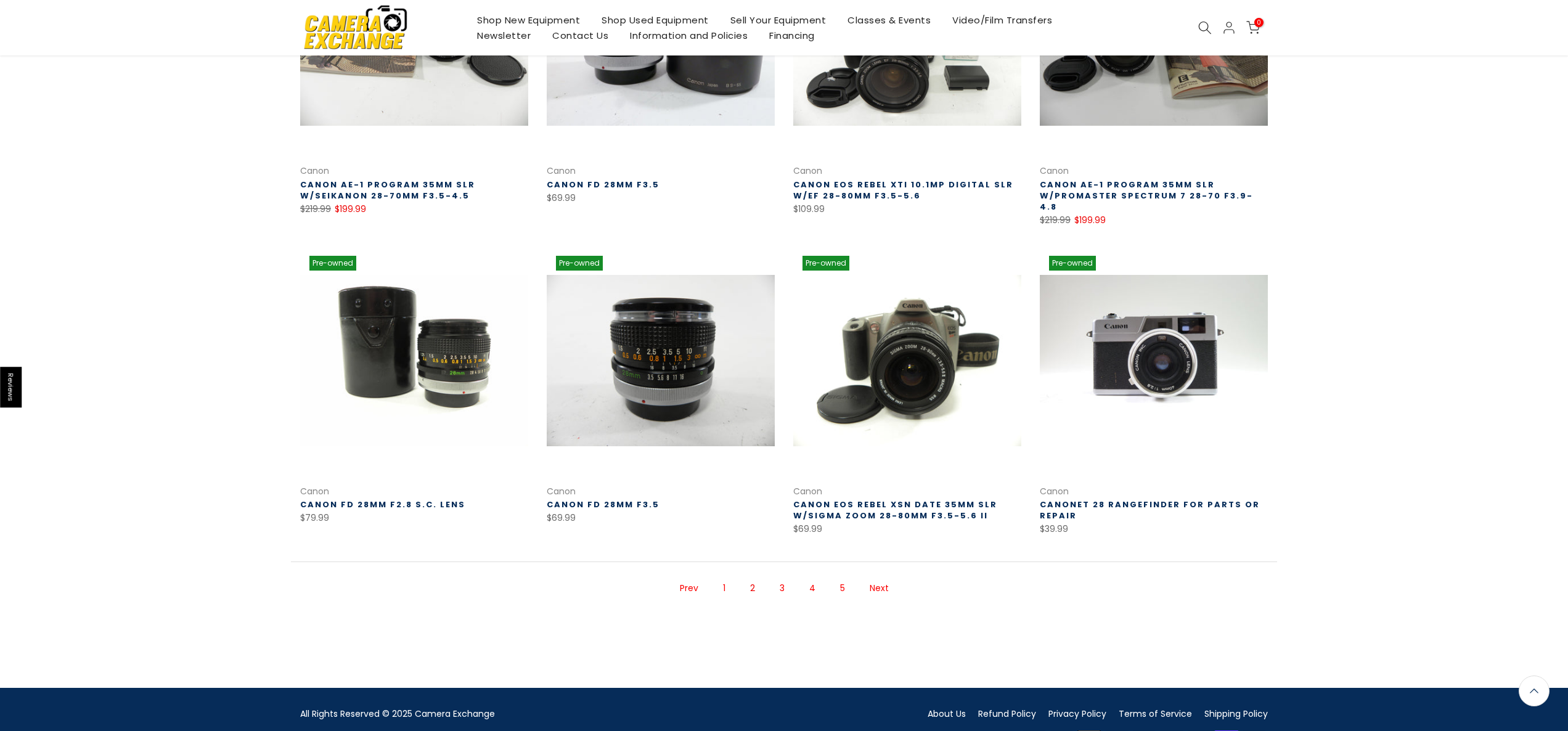
scroll to position [645, 0]
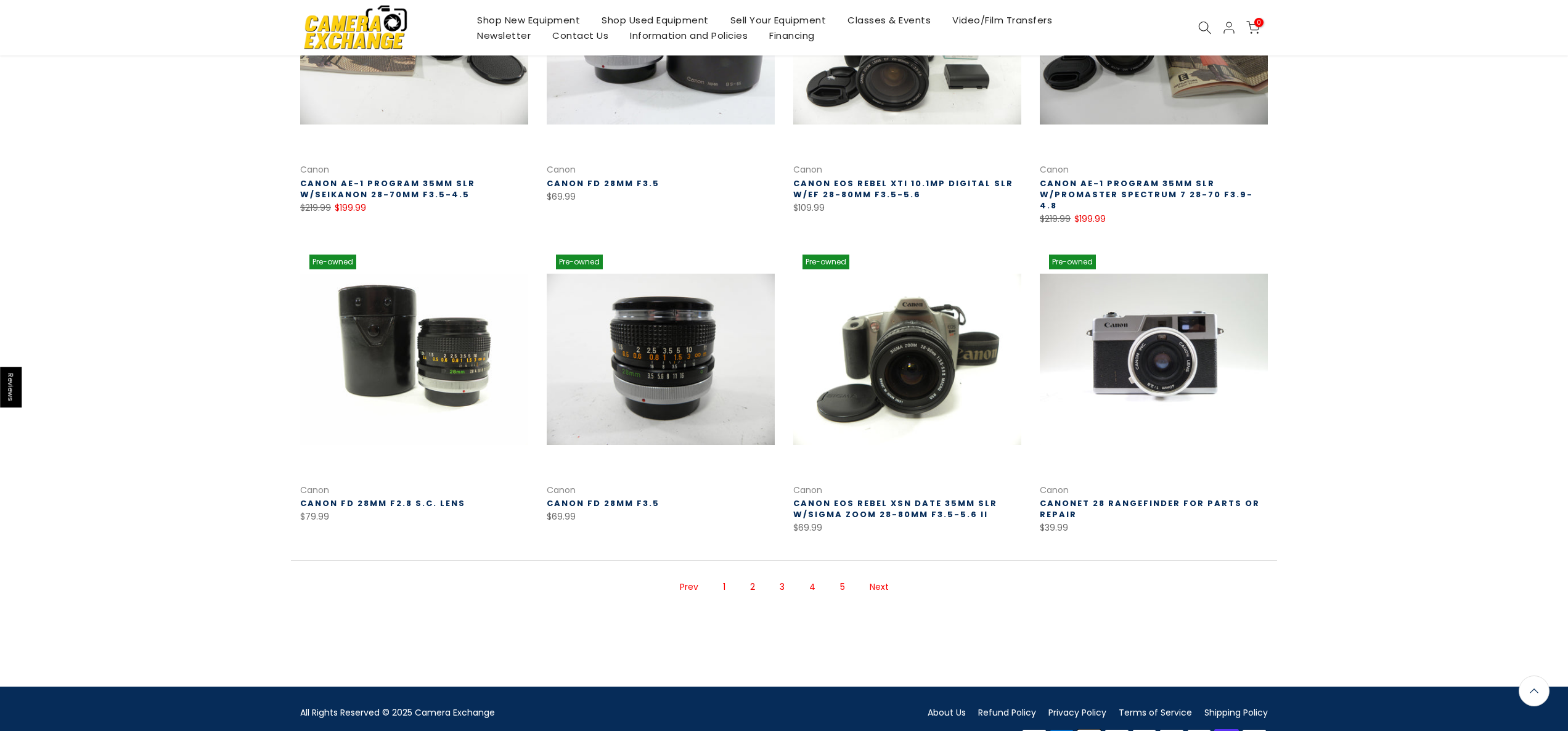
click at [879, 576] on link "Next" at bounding box center [879, 587] width 32 height 21
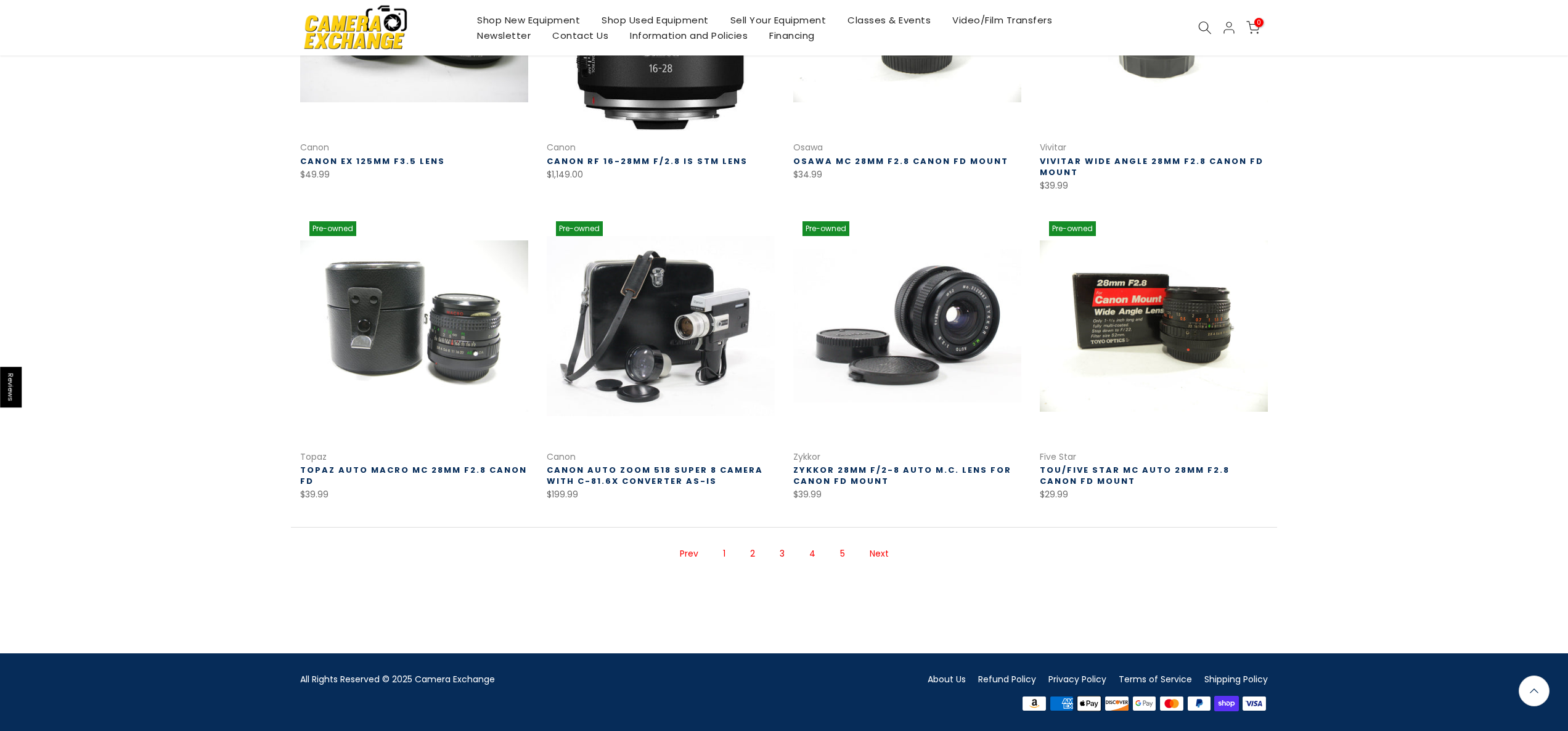
scroll to position [667, 0]
click at [881, 554] on link "Next" at bounding box center [879, 553] width 32 height 21
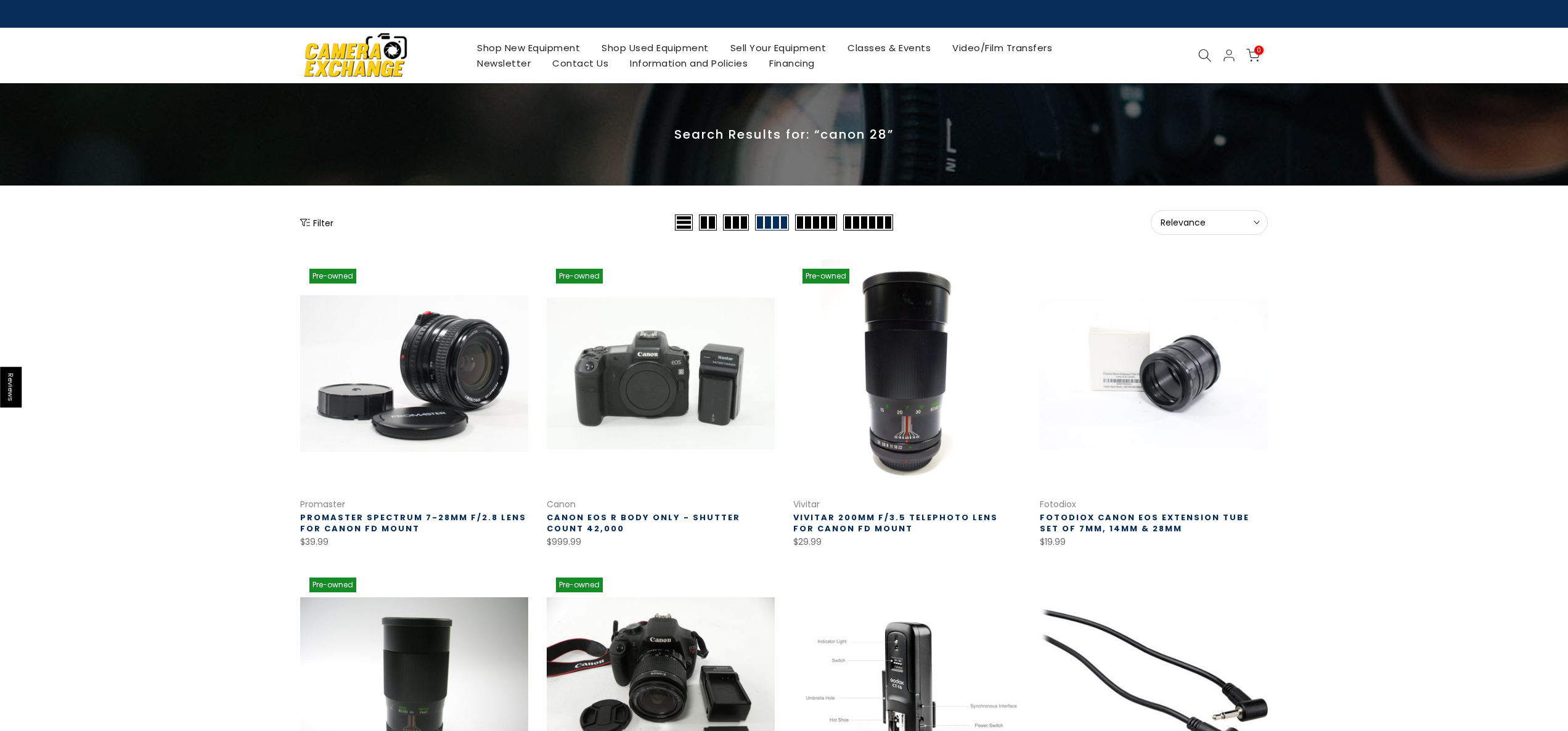
scroll to position [2, 0]
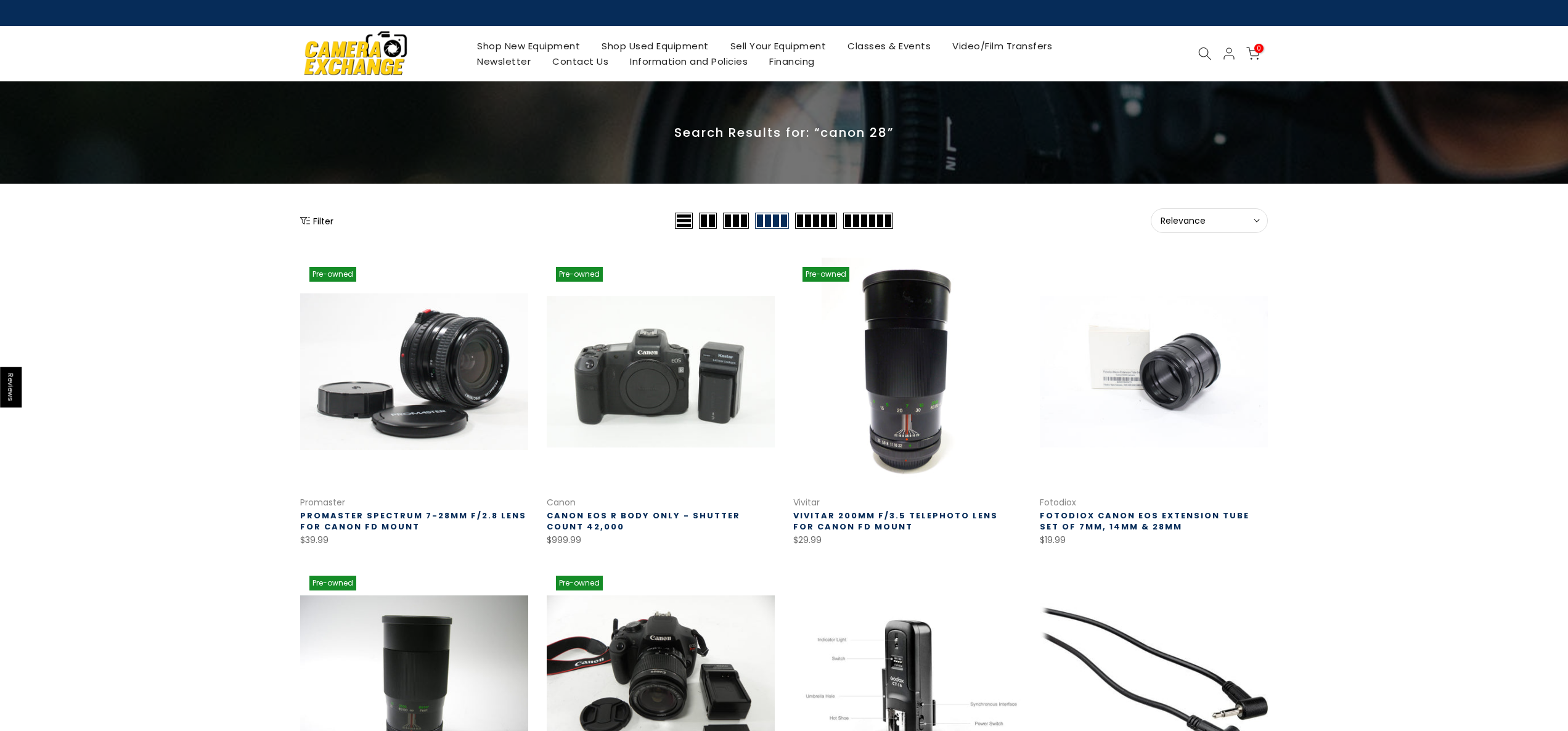
click at [1205, 54] on icon at bounding box center [1205, 54] width 14 height 14
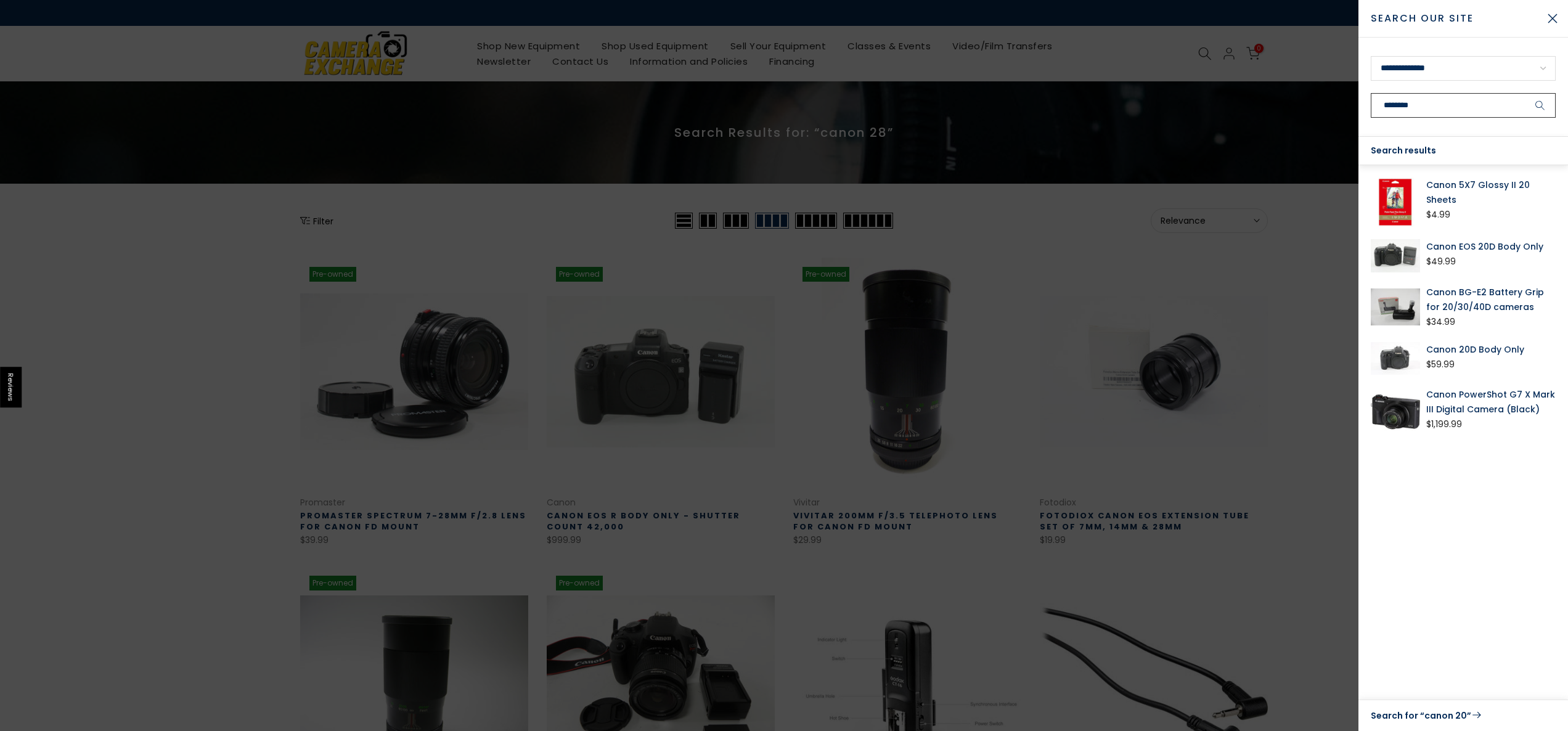
type input "********"
click at [1525, 93] on button "submit" at bounding box center [1540, 105] width 31 height 24
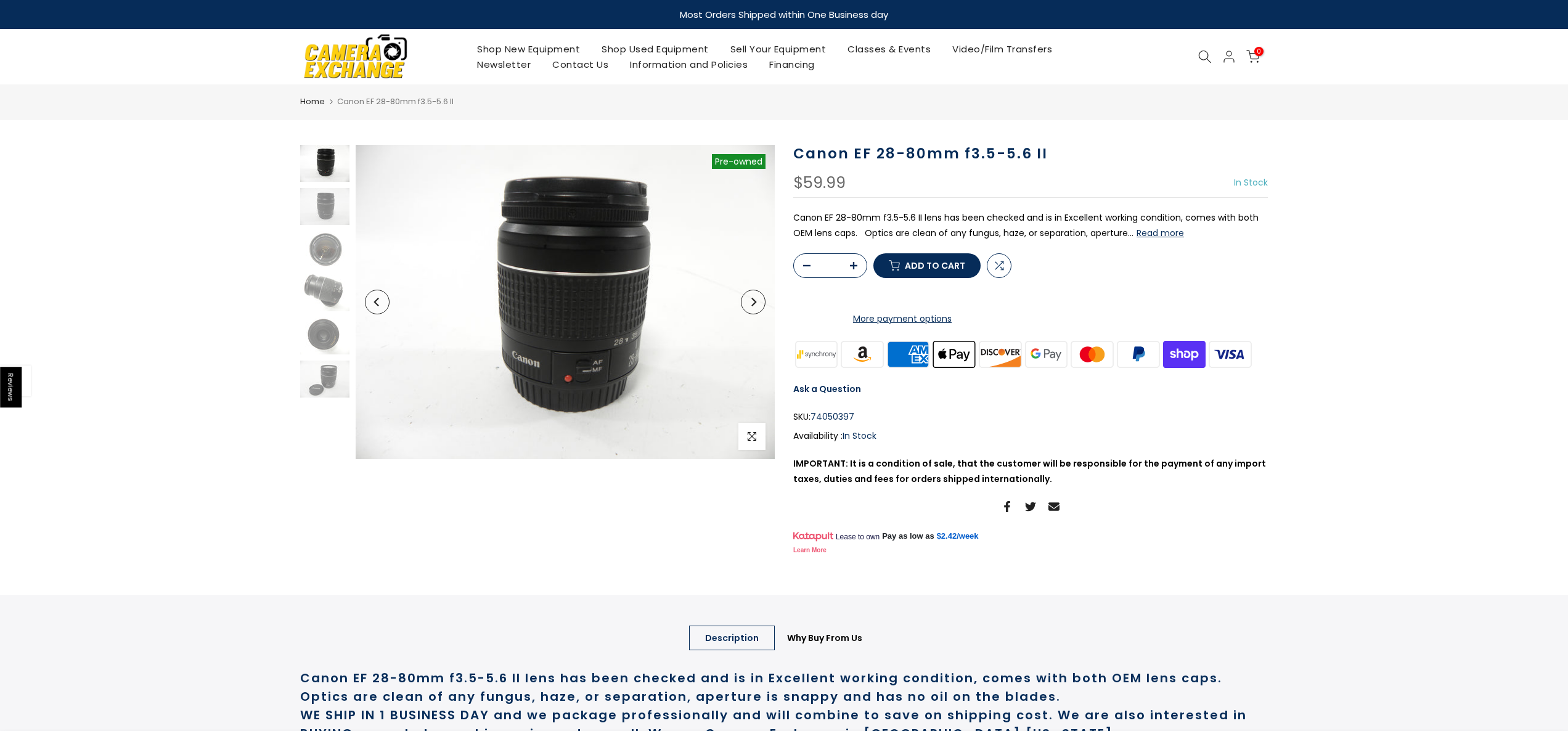
click at [1160, 232] on button "Read more" at bounding box center [1160, 233] width 47 height 11
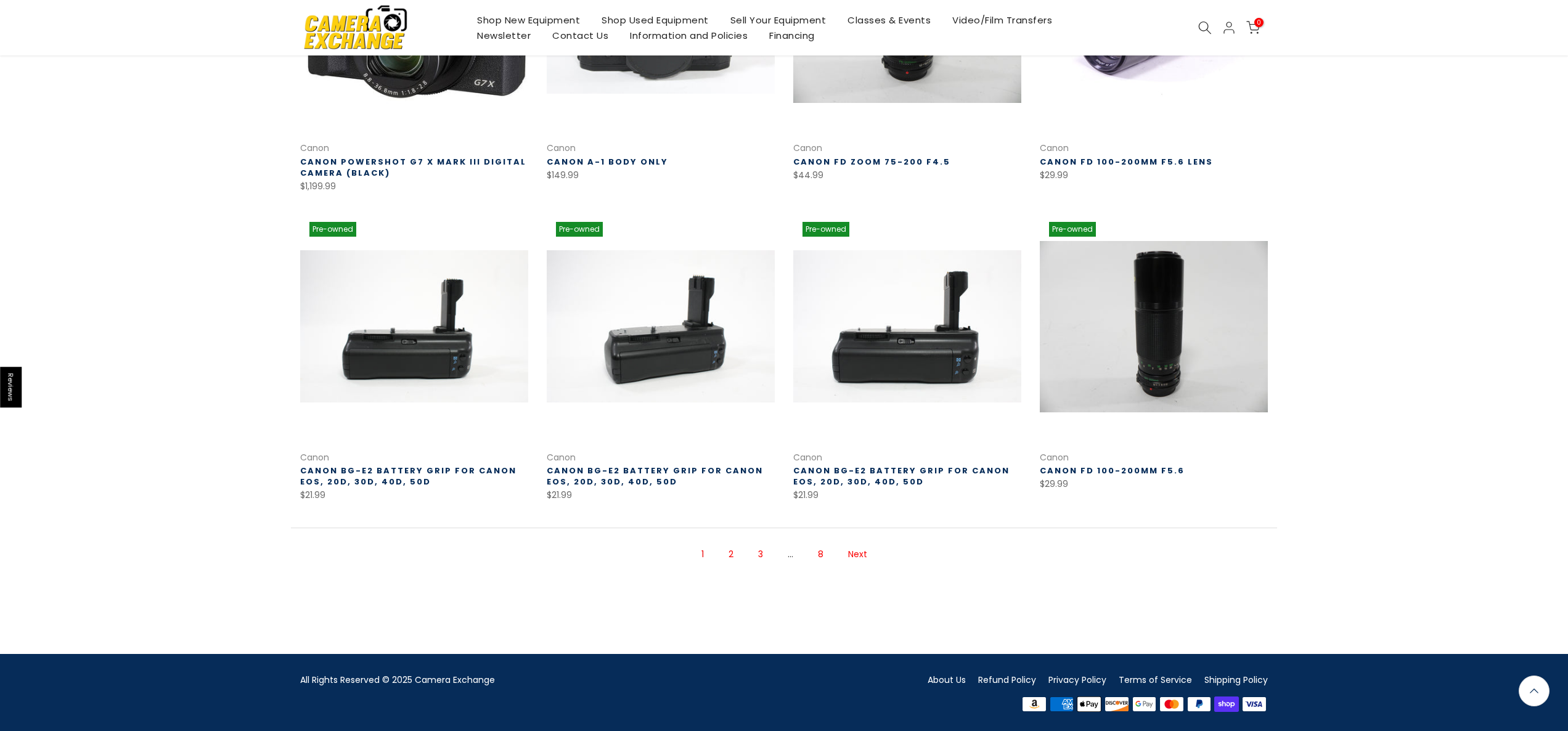
scroll to position [667, 0]
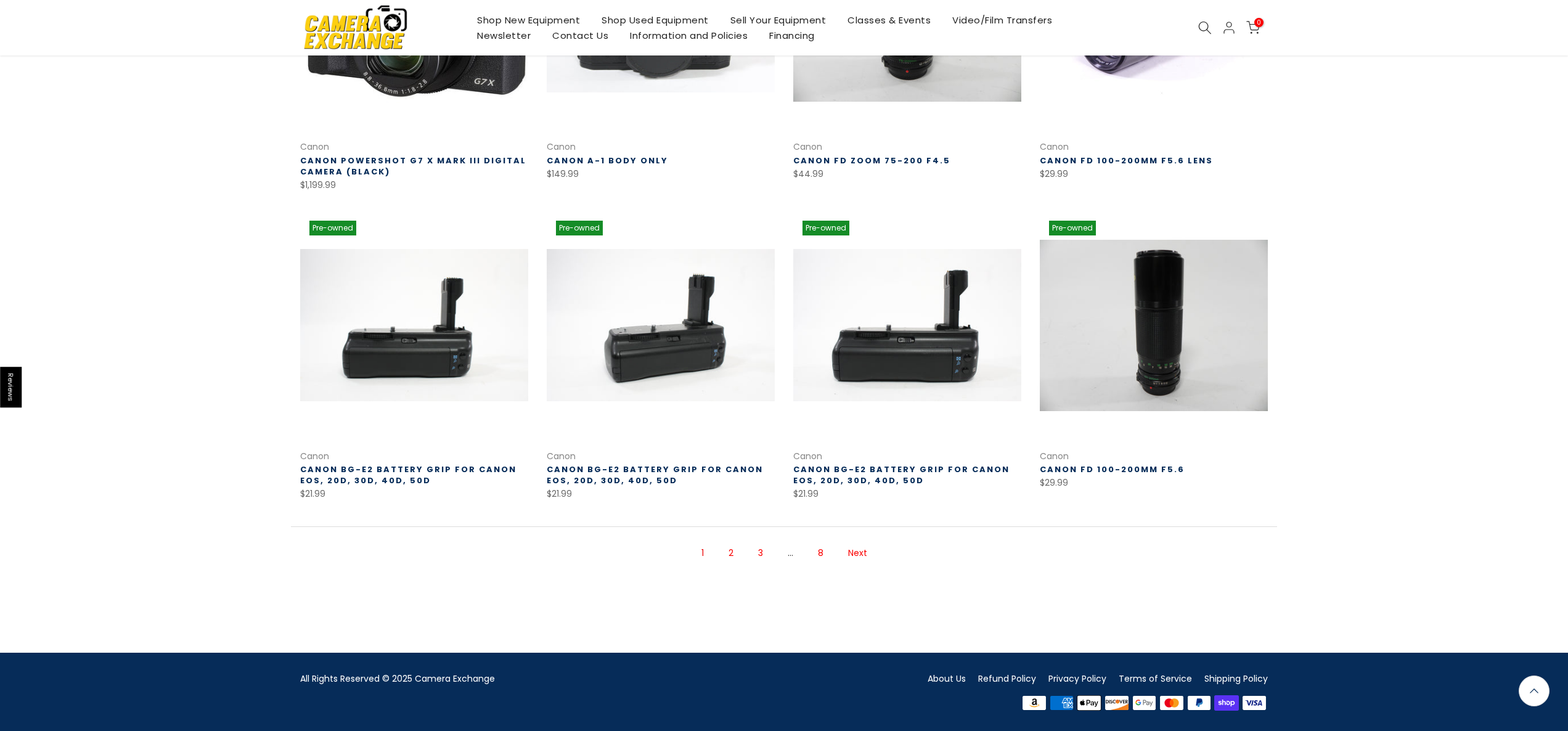
click at [861, 553] on link "Next" at bounding box center [858, 553] width 32 height 21
